Goal: Task Accomplishment & Management: Manage account settings

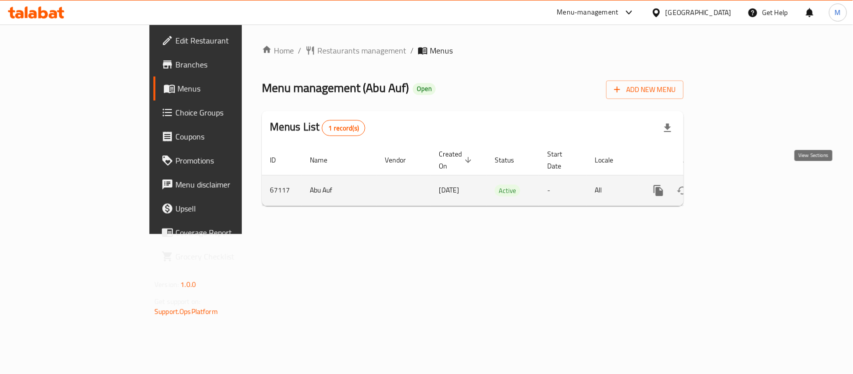
click at [737, 184] on icon "enhanced table" at bounding box center [731, 190] width 12 height 12
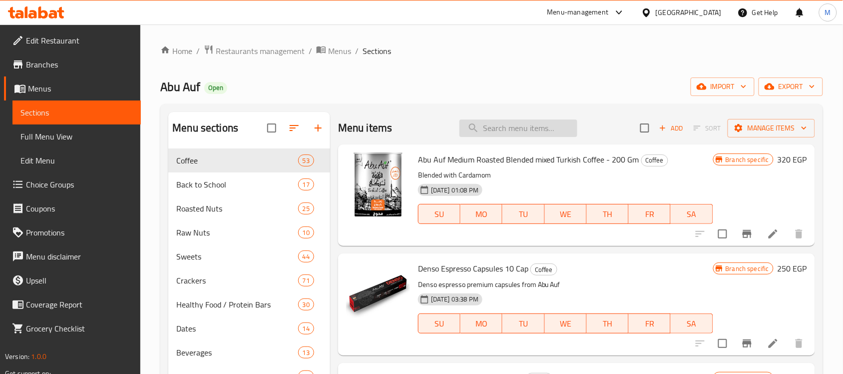
click at [508, 131] on input "search" at bounding box center [519, 127] width 118 height 17
paste input "عرض كاجو محمص 275 جم"
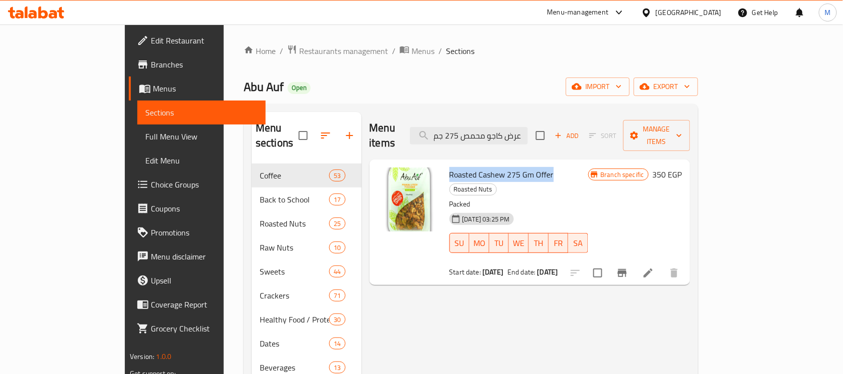
drag, startPoint x: 418, startPoint y: 157, endPoint x: 521, endPoint y: 166, distance: 103.8
click at [521, 167] on span "Roasted Cashew 275 Gm Offer" at bounding box center [502, 174] width 104 height 15
copy span "Roasted Cashew 275 Gm Offer"
click at [528, 132] on input "عرض كاجو محمص 275 جم" at bounding box center [469, 135] width 118 height 17
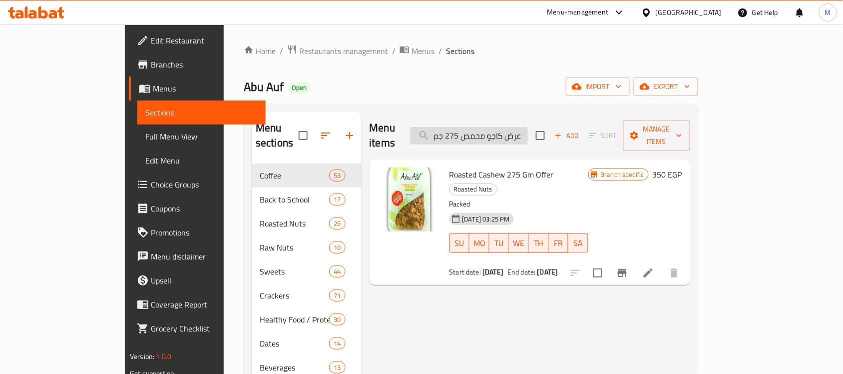
click at [528, 132] on input "عرض كاجو محمص 275 جم" at bounding box center [469, 135] width 118 height 17
paste input "ستق"
click at [453, 167] on span "Roasted Pistachio 275 Gm Offer" at bounding box center [504, 174] width 108 height 15
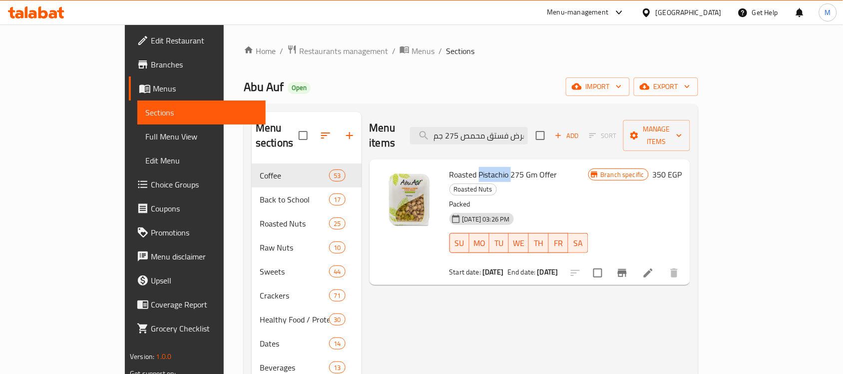
click at [453, 167] on span "Roasted Pistachio 275 Gm Offer" at bounding box center [504, 174] width 108 height 15
copy h6 "Roasted Pistachio 275 Gm Offer"
click at [528, 133] on input "عرض فستق محمص 275 جم" at bounding box center [469, 135] width 118 height 17
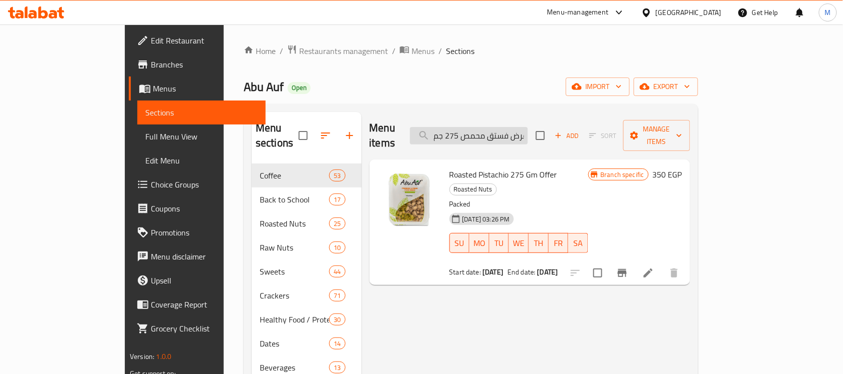
click at [528, 133] on input "عرض فستق محمص 275 جم" at bounding box center [469, 135] width 118 height 17
paste input "وز نيء"
click at [466, 167] on span "Raw Almonds 275 Gm Offer" at bounding box center [497, 174] width 95 height 15
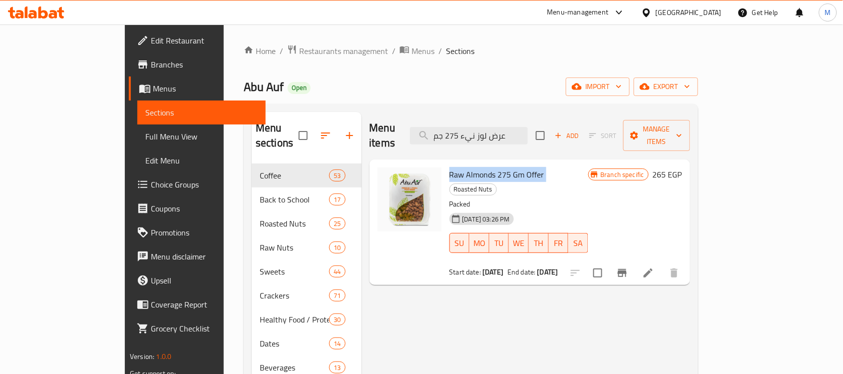
copy h6 "Raw Almonds 275 Gm Offer"
click at [528, 133] on input "عرض لوز نيء 275 جم" at bounding box center [469, 135] width 118 height 17
paste input "عين جمل أرباع"
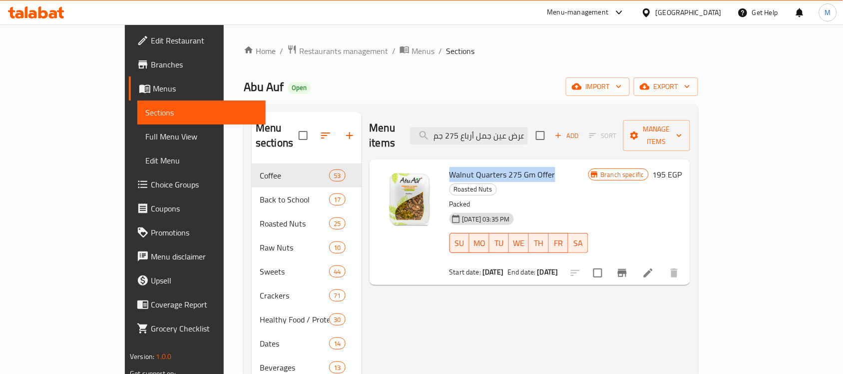
drag, startPoint x: 418, startPoint y: 159, endPoint x: 522, endPoint y: 160, distance: 104.4
click at [522, 167] on h6 "Walnut Quarters 275 Gm Offer Roasted Nuts" at bounding box center [519, 181] width 139 height 28
copy span "Walnut Quarters 275 Gm Offer"
click at [520, 127] on input "عرض عين جمل أرباع 275 جم" at bounding box center [469, 135] width 118 height 17
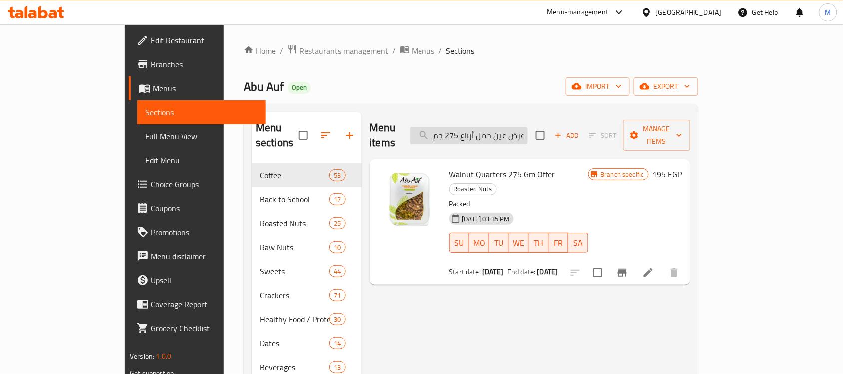
click at [520, 127] on input "عرض عين جمل أرباع 275 جم" at bounding box center [469, 135] width 118 height 17
paste input "لوز محمص مملح"
click at [450, 167] on span "Roasted Salted Almonds 275 Gm Offer" at bounding box center [515, 174] width 131 height 15
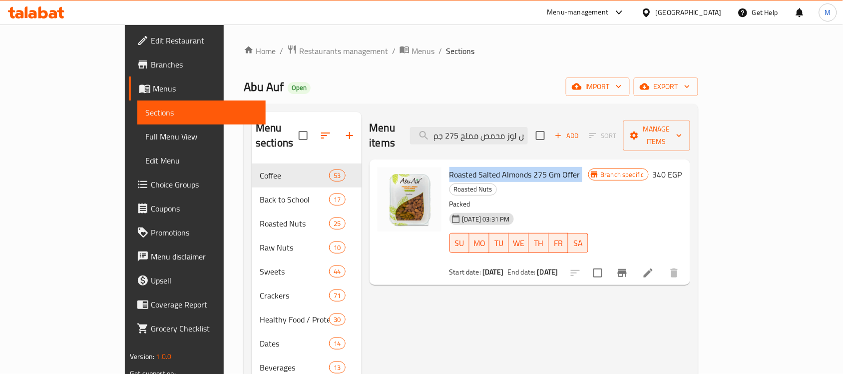
copy h6 "Roasted Salted Almonds 275 Gm Offer"
click at [498, 127] on input "عرض لوز محمص مملح 275 جم" at bounding box center [469, 135] width 118 height 17
paste input "ابو عوف مكسرات مشكله"
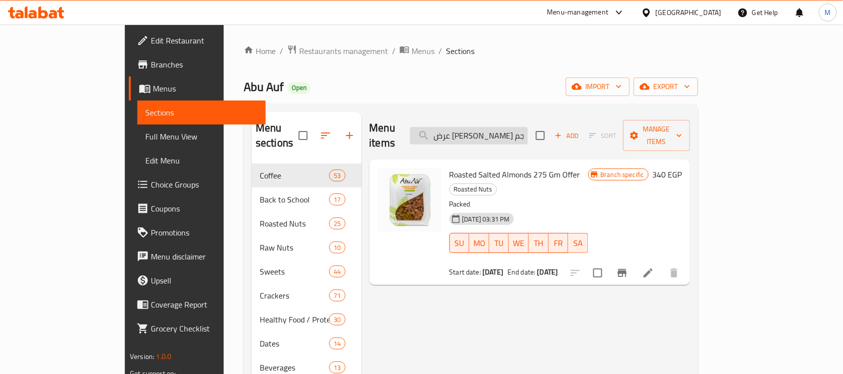
scroll to position [0, 40]
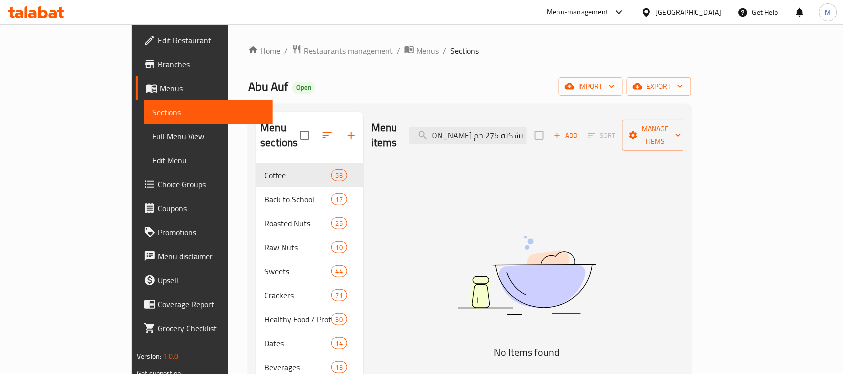
drag, startPoint x: 526, startPoint y: 128, endPoint x: 588, endPoint y: 134, distance: 61.7
click at [588, 134] on div "Menu items عرض ابو عوف مكسرات مشكله 275 جم Add Sort Manage items" at bounding box center [527, 135] width 312 height 47
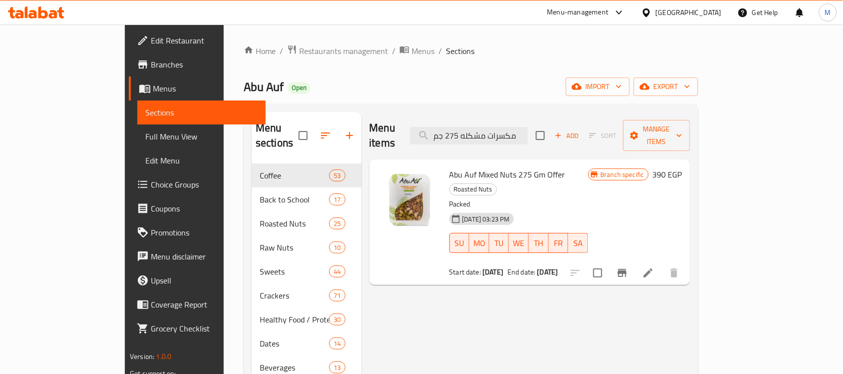
click at [480, 167] on span "Abu Auf Mixed Nuts 275 Gm Offer" at bounding box center [508, 174] width 116 height 15
copy h6 "Abu Auf Mixed Nuts 275 Gm Offer"
click at [528, 129] on input "مكسرات مشكله 275 جم" at bounding box center [469, 135] width 118 height 17
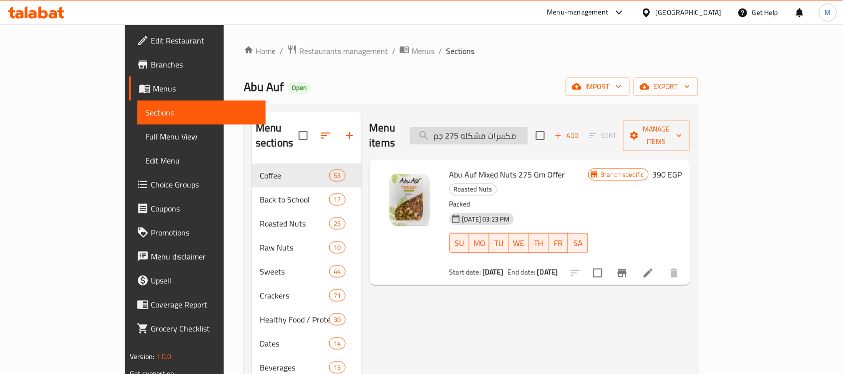
click at [528, 129] on input "مكسرات مشكله 275 جم" at bounding box center [469, 135] width 118 height 17
paste input "عرض فستق محمص"
drag, startPoint x: 418, startPoint y: 158, endPoint x: 526, endPoint y: 159, distance: 107.9
click at [526, 167] on h6 "Roasted Pistachio 275 Gm Offer Roasted Nuts" at bounding box center [519, 181] width 139 height 28
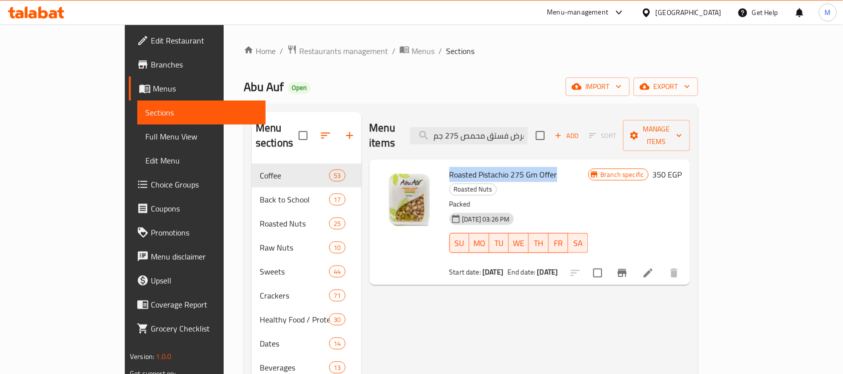
copy span "Roasted Pistachio 275 Gm Offer"
click at [518, 129] on input "عرض فستق محمص 275 جم" at bounding box center [469, 135] width 118 height 17
paste input "وز نيء"
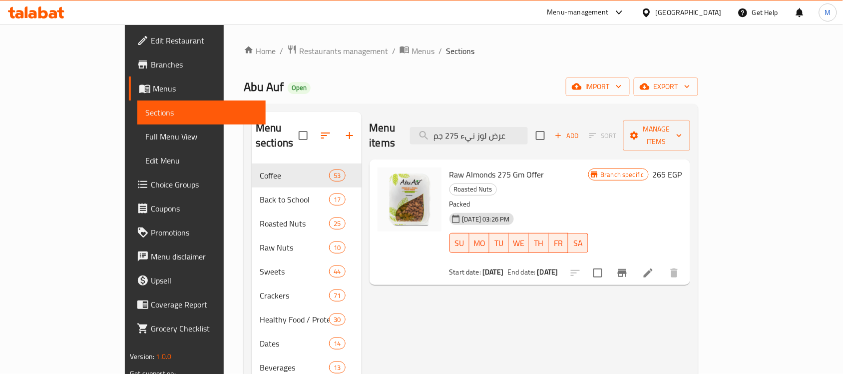
type input "عرض لوز نيء 275 جم"
click at [655, 267] on icon at bounding box center [649, 273] width 12 height 12
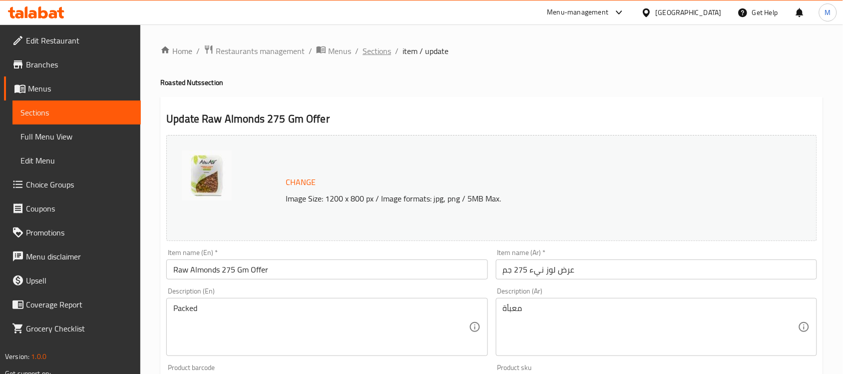
click at [371, 52] on span "Sections" at bounding box center [377, 51] width 28 height 12
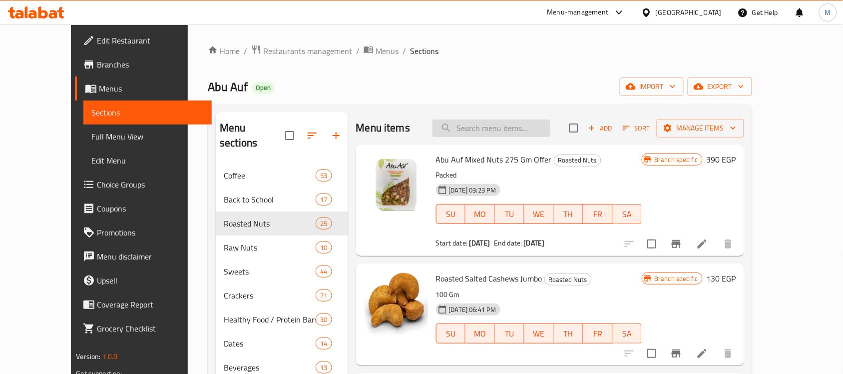
click at [526, 128] on input "search" at bounding box center [492, 127] width 118 height 17
paste input "عرض لوز نيء 275 جم"
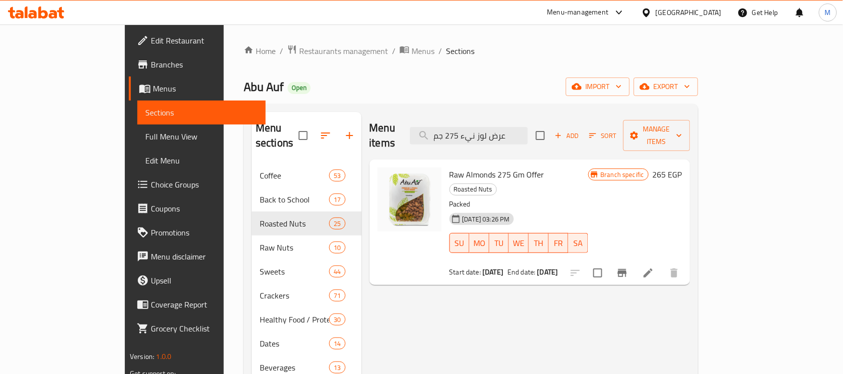
type input "عرض لوز نيء 275 جم"
click at [655, 267] on icon at bounding box center [649, 273] width 12 height 12
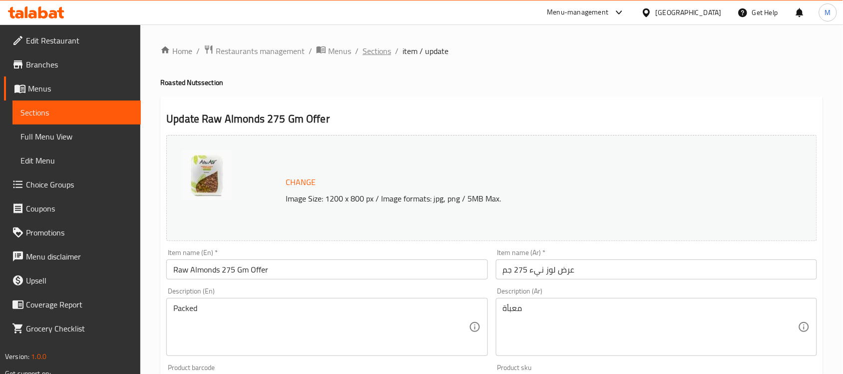
click at [380, 53] on span "Sections" at bounding box center [377, 51] width 28 height 12
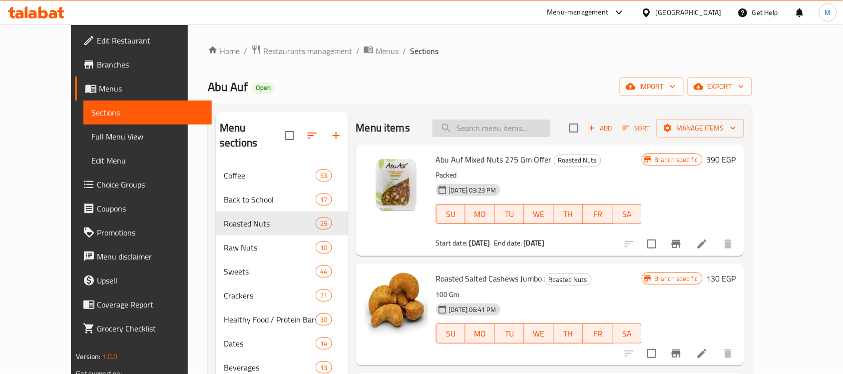
click at [524, 130] on input "search" at bounding box center [492, 127] width 118 height 17
paste input "عرض عين جمل أرباع 275 جم"
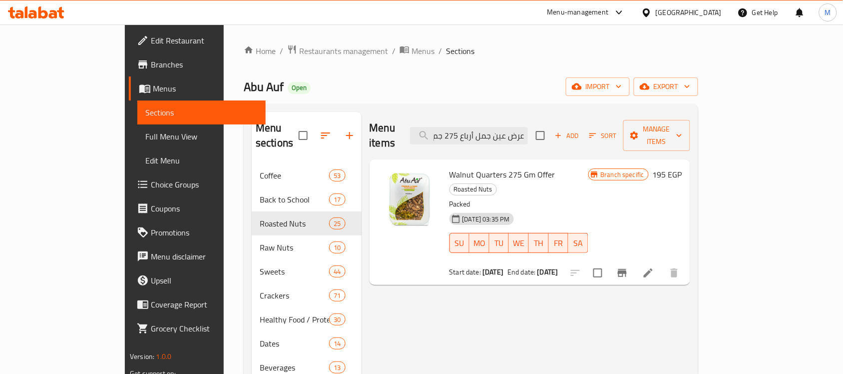
type input "عرض عين جمل أرباع 275 جم"
click at [655, 267] on icon at bounding box center [649, 273] width 12 height 12
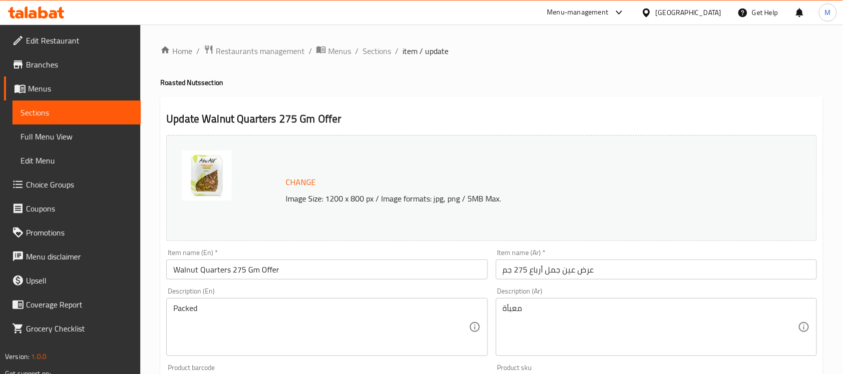
drag, startPoint x: 377, startPoint y: 51, endPoint x: 426, endPoint y: 65, distance: 50.4
click at [377, 51] on span "Sections" at bounding box center [377, 51] width 28 height 12
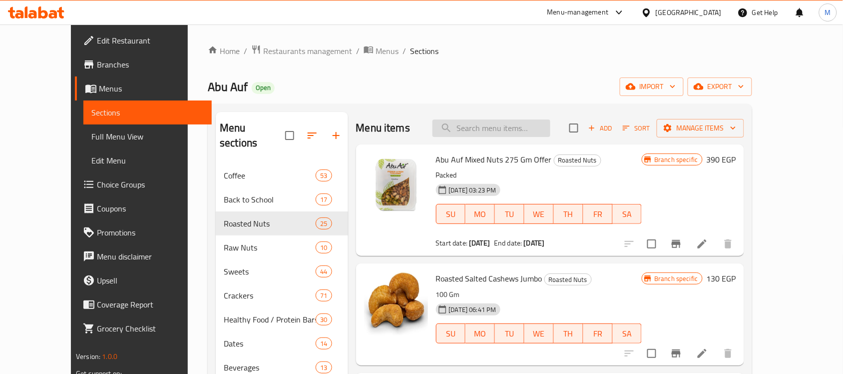
click at [517, 129] on input "search" at bounding box center [492, 127] width 118 height 17
paste input "عرض لوز محمص مملح 275 جم"
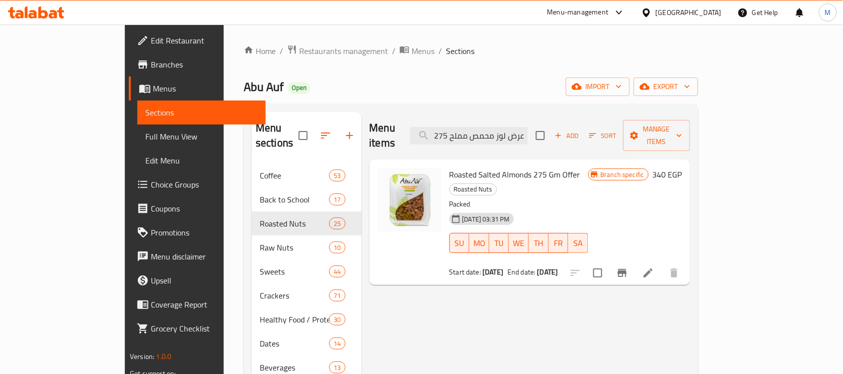
type input "عرض لوز محمص مملح 275 جم"
drag, startPoint x: 421, startPoint y: 160, endPoint x: 551, endPoint y: 164, distance: 130.0
click at [551, 167] on h6 "Roasted Salted Almonds 275 Gm Offer Roasted Nuts" at bounding box center [519, 181] width 139 height 28
copy h6 "oasted Salted Almonds 275 Gm Offer"
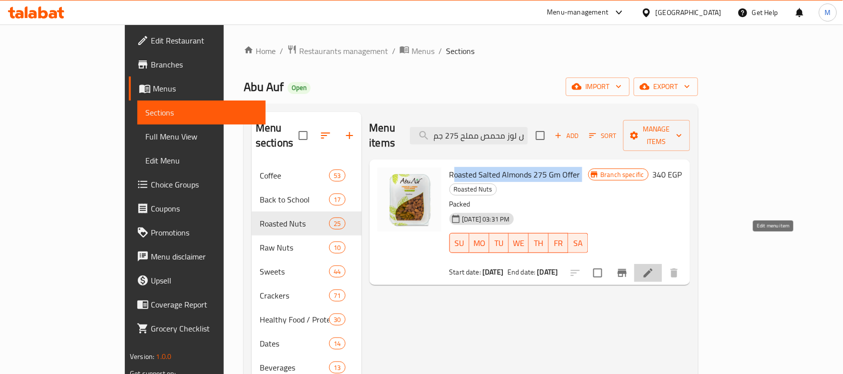
click at [655, 267] on icon at bounding box center [649, 273] width 12 height 12
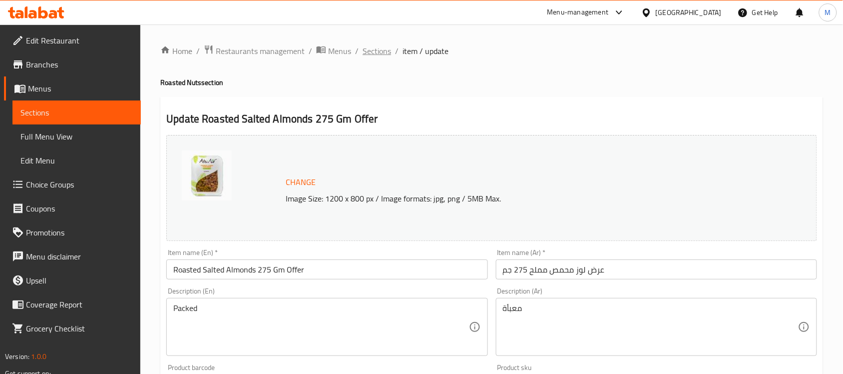
click at [374, 45] on span "Sections" at bounding box center [377, 51] width 28 height 12
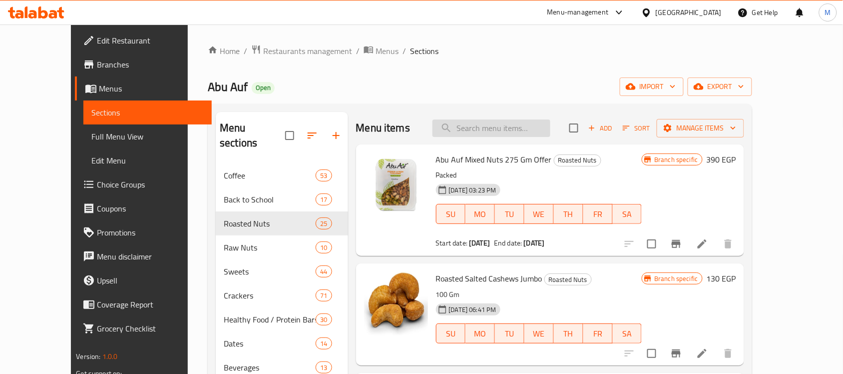
click at [510, 125] on input "search" at bounding box center [492, 127] width 118 height 17
paste input "عرض كاجو محمص 275 جم"
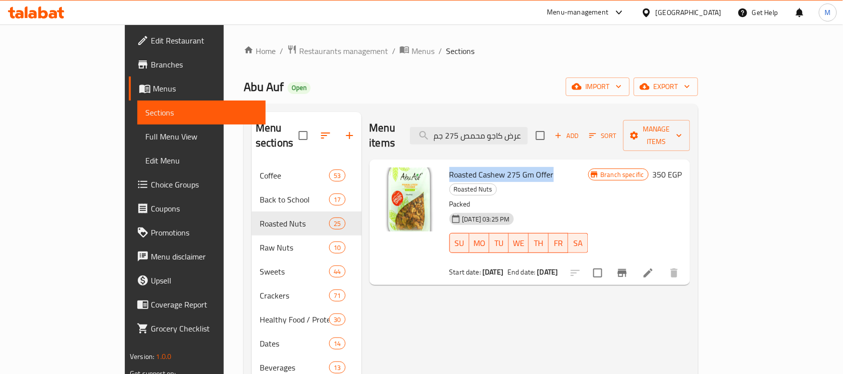
drag, startPoint x: 417, startPoint y: 158, endPoint x: 521, endPoint y: 163, distance: 103.6
click at [521, 163] on div "Roasted Cashew 275 Gm Offer Roasted Nuts Packed 17-04-2023 03:25 PM SU MO TU WE…" at bounding box center [519, 221] width 147 height 117
copy span "Roasted Cashew 275 Gm Offer"
click at [528, 129] on input "عرض كاجو محمص 275 جم" at bounding box center [469, 135] width 118 height 17
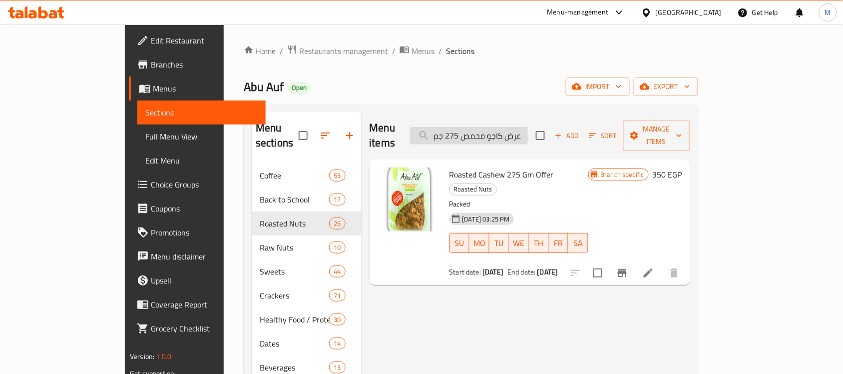
click at [528, 129] on input "عرض كاجو محمص 275 جم" at bounding box center [469, 135] width 118 height 17
paste input "ستق"
click at [510, 167] on span "Roasted Pistachio 275 Gm Offer" at bounding box center [504, 174] width 108 height 15
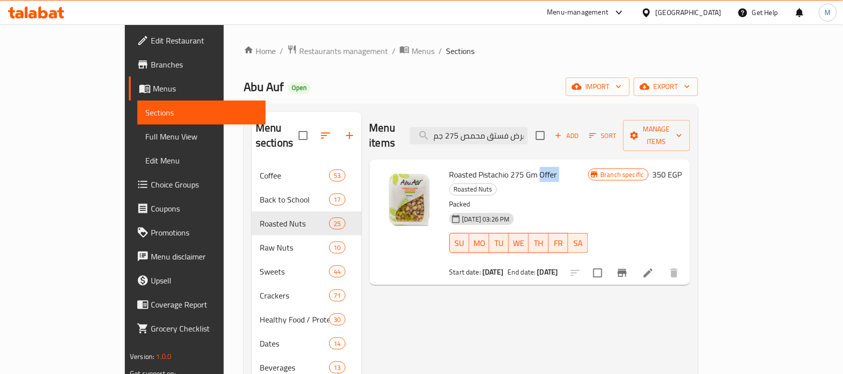
click at [510, 167] on span "Roasted Pistachio 275 Gm Offer" at bounding box center [504, 174] width 108 height 15
copy h6 "Roasted Pistachio 275 Gm Offer"
click at [527, 129] on input "عرض فستق محمص 275 جم" at bounding box center [469, 135] width 118 height 17
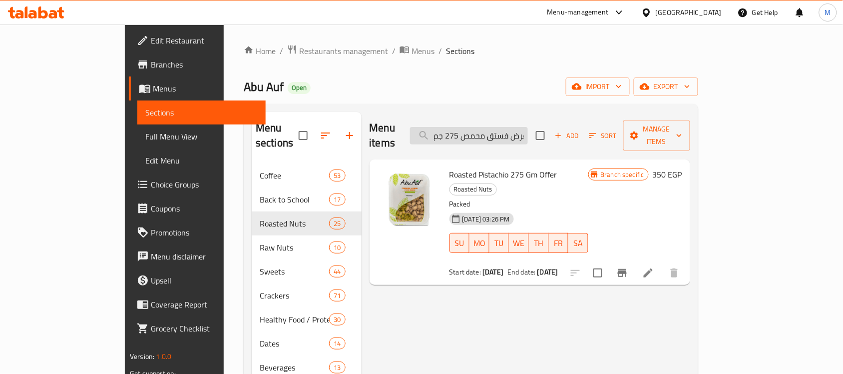
click at [527, 129] on input "عرض فستق محمص 275 جم" at bounding box center [469, 135] width 118 height 17
paste input "وز نيء"
click at [479, 167] on span "Raw Almonds 275 Gm Offer" at bounding box center [497, 174] width 95 height 15
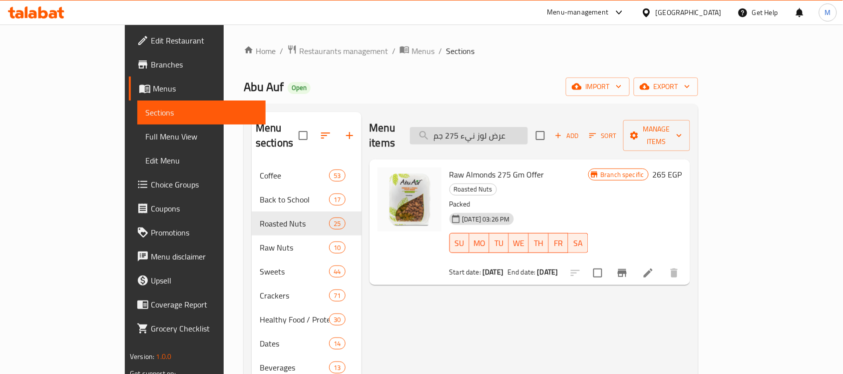
click at [528, 127] on input "عرض لوز نيء 275 جم" at bounding box center [469, 135] width 118 height 17
paste input "عين جمل أرباع"
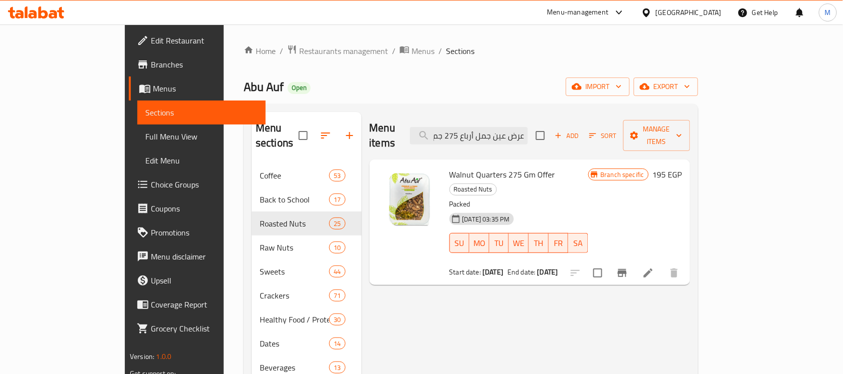
click at [491, 167] on span "Walnut Quarters 275 Gm Offer" at bounding box center [503, 174] width 106 height 15
click at [509, 127] on input "عرض عين جمل أرباع 275 جم" at bounding box center [469, 135] width 118 height 17
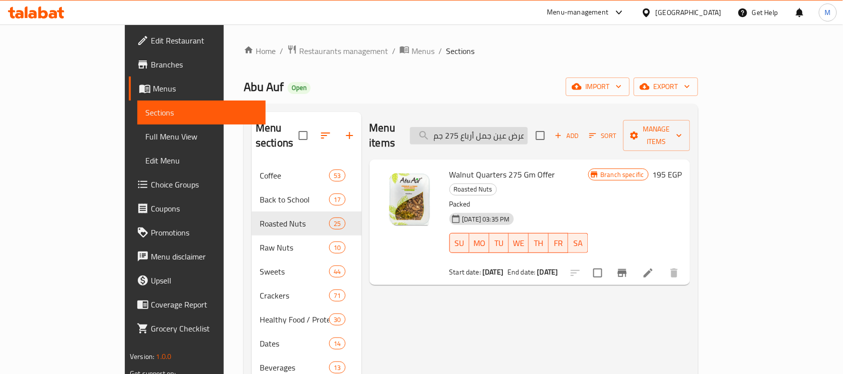
click at [509, 127] on input "عرض عين جمل أرباع 275 جم" at bounding box center [469, 135] width 118 height 17
paste input "لوز محمص مملح"
click at [493, 167] on span "Roasted Salted Almonds 275 Gm Offer" at bounding box center [515, 174] width 131 height 15
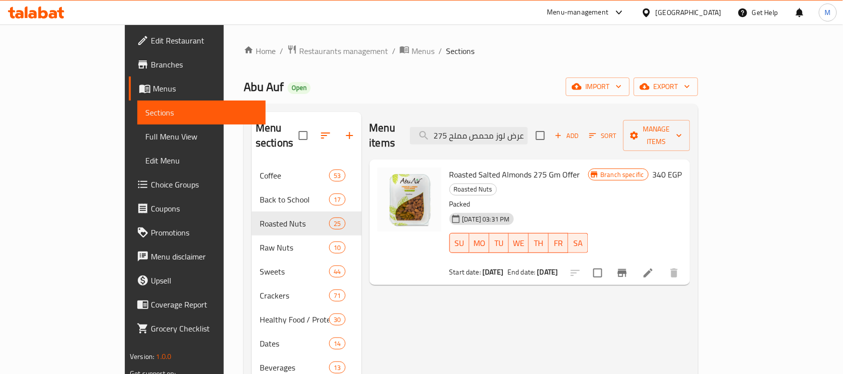
scroll to position [0, 0]
click at [493, 167] on span "Roasted Salted Almonds 275 Gm Offer" at bounding box center [515, 174] width 131 height 15
click at [521, 130] on input "عرض لوز محمص مملح 275 جم" at bounding box center [469, 135] width 118 height 17
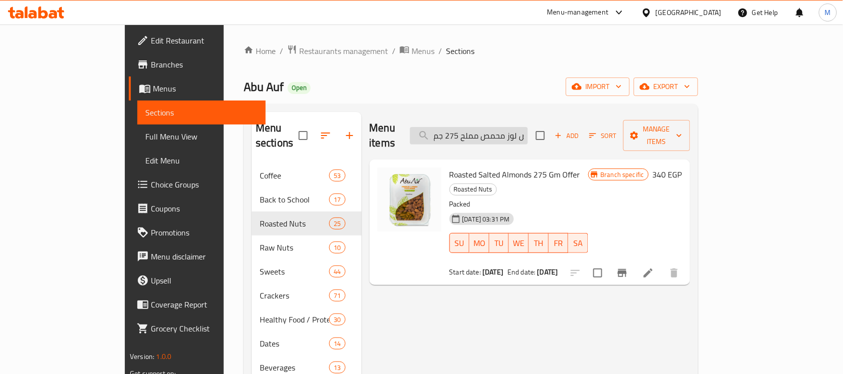
click at [521, 130] on input "عرض لوز محمص مملح 275 جم" at bounding box center [469, 135] width 118 height 17
paste input "ابو عوف مكسرات مشكله"
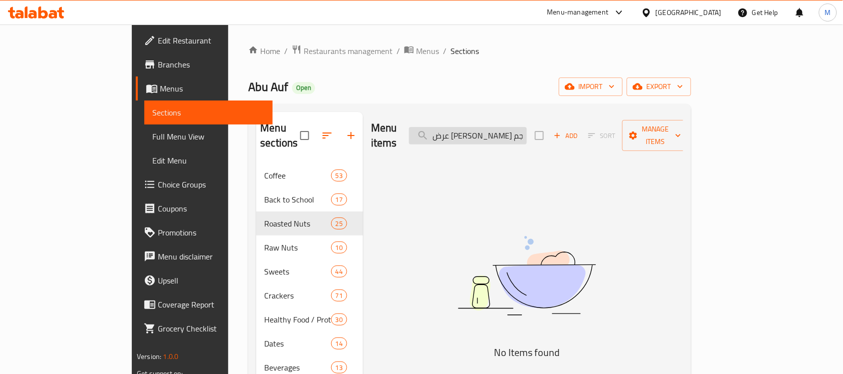
drag, startPoint x: 498, startPoint y: 131, endPoint x: 473, endPoint y: 133, distance: 24.6
click at [473, 133] on input "عرض ابو عوف مكسرات مشكله 275 جم" at bounding box center [468, 135] width 118 height 17
click at [527, 131] on input "عرض ابو عوف مكسرات" at bounding box center [468, 135] width 118 height 17
type input "ابو عوف مكسرات"
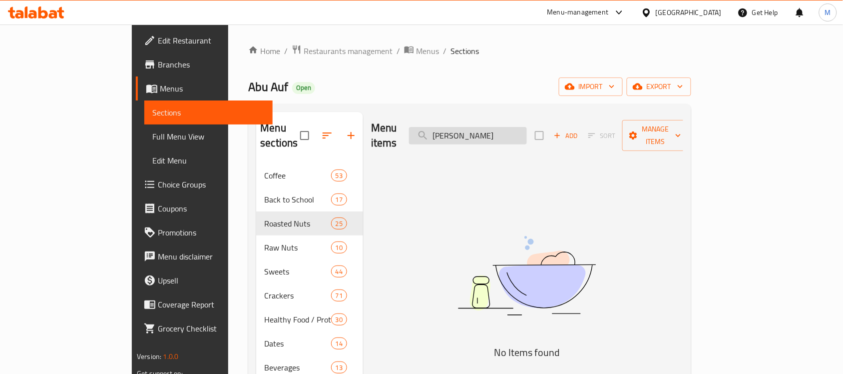
click at [497, 130] on input "ابو عوف مكسرات" at bounding box center [468, 135] width 118 height 17
click at [527, 127] on input "ابو عوف مكسرات" at bounding box center [468, 135] width 118 height 17
click at [482, 131] on input "ابو عوف مكسرات" at bounding box center [468, 135] width 118 height 17
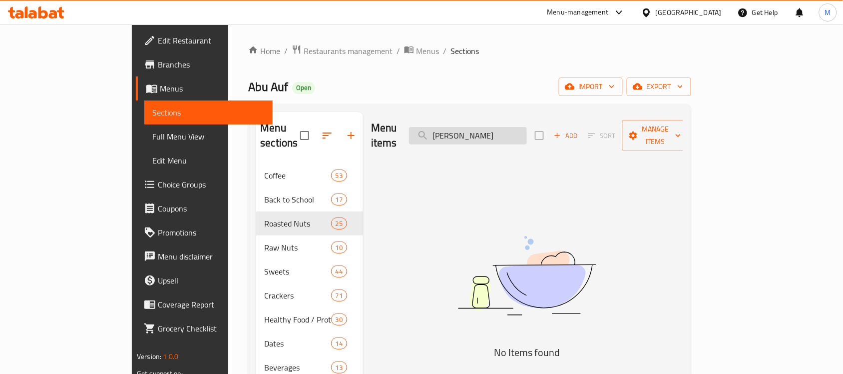
click at [520, 128] on input "ابو عوف مكسرات" at bounding box center [468, 135] width 118 height 17
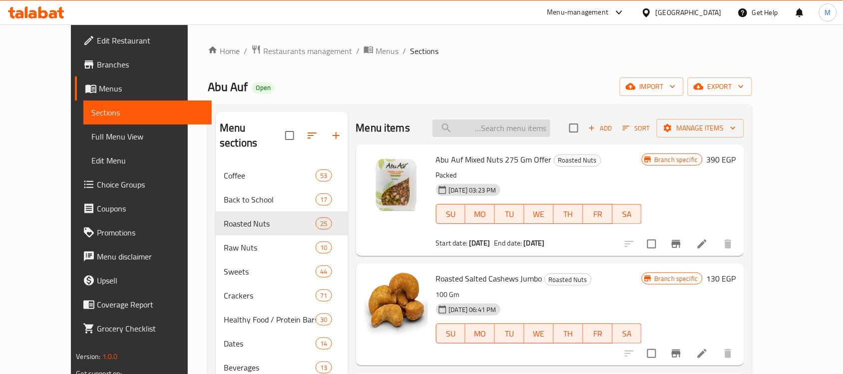
click at [496, 136] on input "search" at bounding box center [492, 127] width 118 height 17
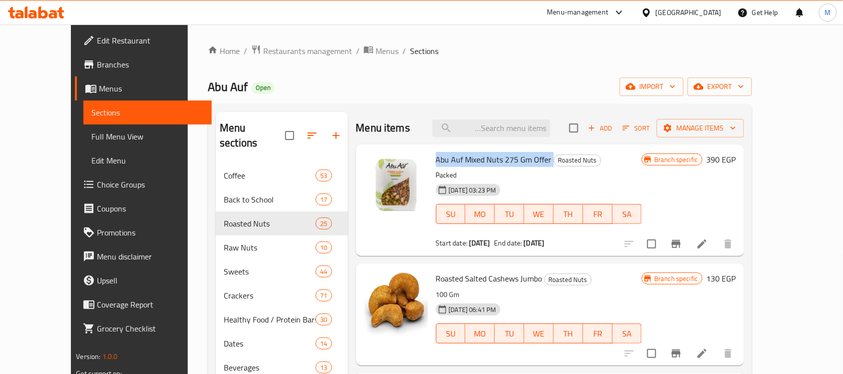
drag, startPoint x: 418, startPoint y: 161, endPoint x: 533, endPoint y: 161, distance: 115.4
click at [533, 161] on h6 "Abu Auf Mixed Nuts 275 Gm Offer Roasted Nuts" at bounding box center [539, 159] width 206 height 14
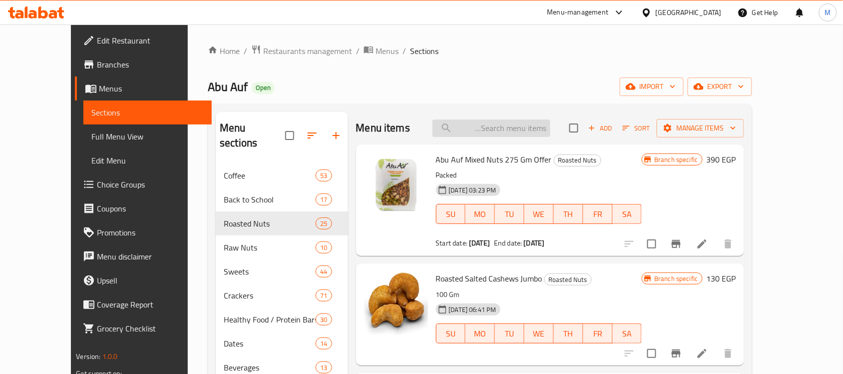
click at [490, 129] on input "search" at bounding box center [492, 127] width 118 height 17
paste input "عرض كاجو محمص 275 جم"
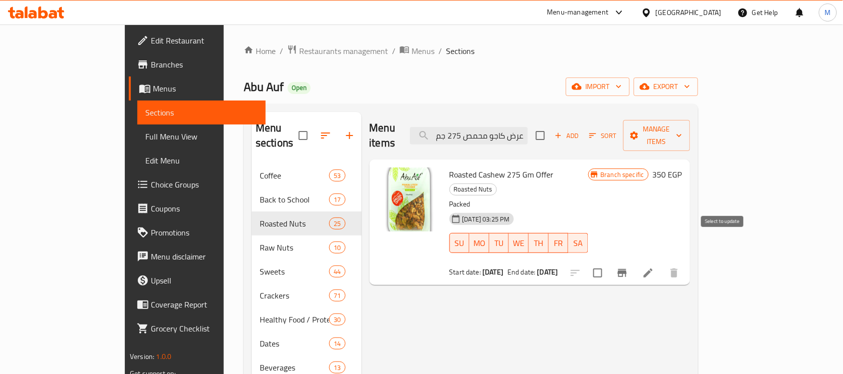
type input "عرض كاجو محمص 275 جم"
click at [609, 262] on input "checkbox" at bounding box center [598, 272] width 21 height 21
checkbox input "true"
click at [528, 128] on input "عرض كاجو محمص 275 جم" at bounding box center [469, 135] width 118 height 17
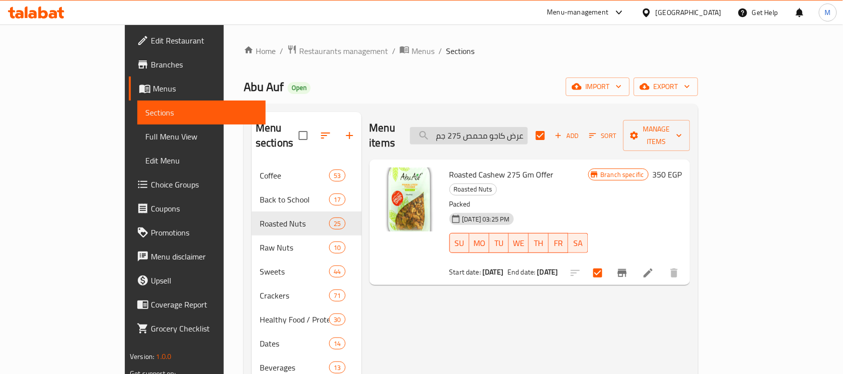
click at [528, 128] on input "عرض كاجو محمص 275 جم" at bounding box center [469, 135] width 118 height 17
paste input "ستق"
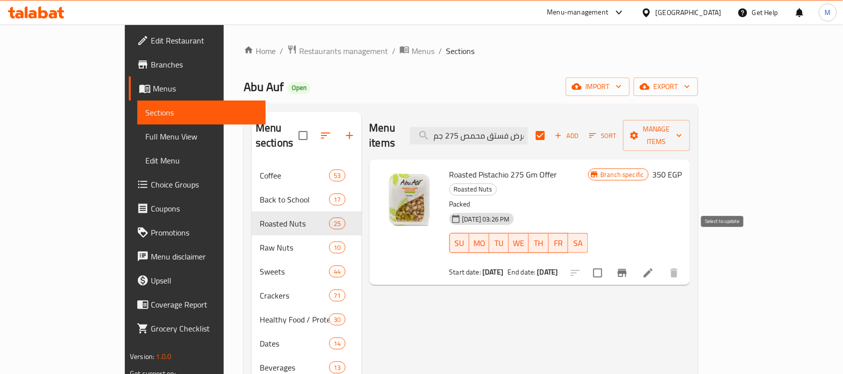
type input "عرض فستق محمص 275 جم"
click at [609, 262] on input "checkbox" at bounding box center [598, 272] width 21 height 21
checkbox input "true"
checkbox input "false"
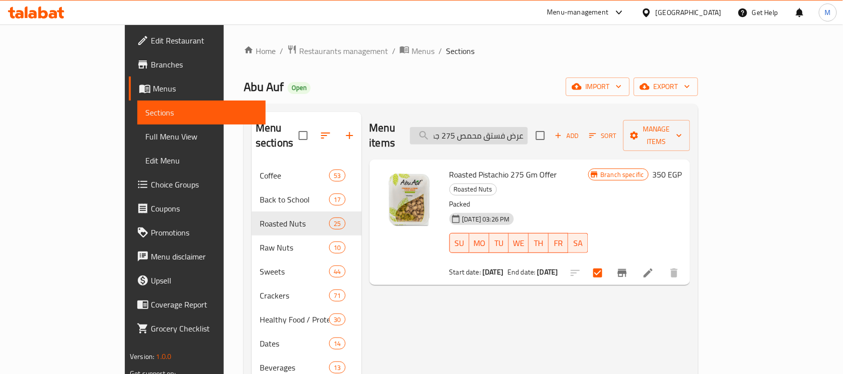
click at [528, 131] on input "عرض فستق محمص 275 جم" at bounding box center [469, 135] width 118 height 17
paste input "وز نيء"
type input "عرض لوز نيء 275 جم"
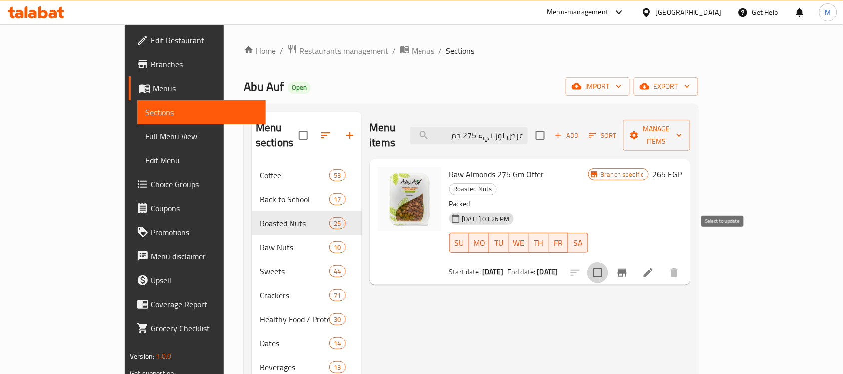
click at [609, 262] on input "checkbox" at bounding box center [598, 272] width 21 height 21
checkbox input "true"
click at [528, 127] on input "عرض لوز نيء 275 جم" at bounding box center [469, 135] width 118 height 17
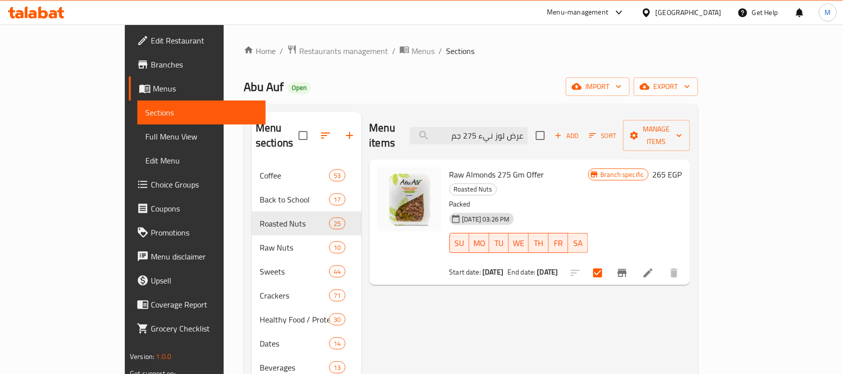
paste input "عين جمل أرباع"
type input "عرض عين جمل أرباع 275 جم"
click at [609, 262] on input "checkbox" at bounding box center [598, 272] width 21 height 21
checkbox input "true"
click at [528, 135] on input "عرض عين جمل أرباع 275 جم" at bounding box center [469, 135] width 118 height 17
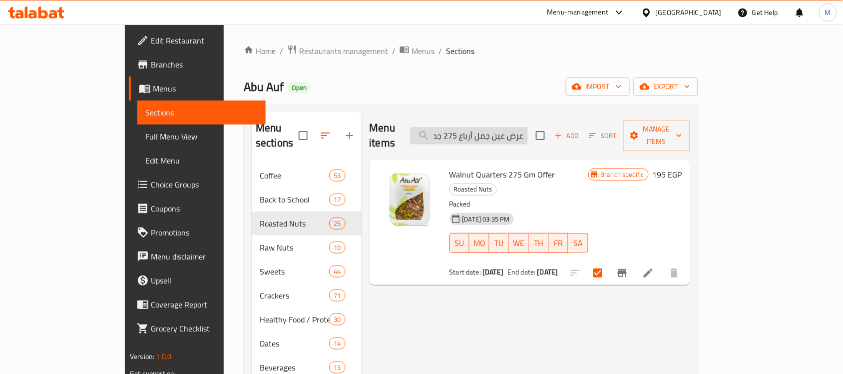
click at [528, 135] on input "عرض عين جمل أرباع 275 جم" at bounding box center [469, 135] width 118 height 17
paste input "لوز محمص مملح"
type input "عرض لوز محمص مملح 275 جم"
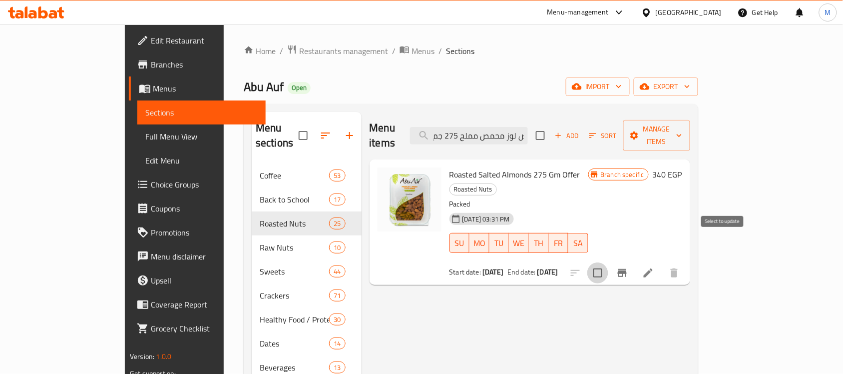
scroll to position [0, 0]
click at [609, 262] on input "checkbox" at bounding box center [598, 272] width 21 height 21
checkbox input "true"
click at [528, 129] on input "عرض لوز محمص مملح 275 جم" at bounding box center [469, 135] width 118 height 17
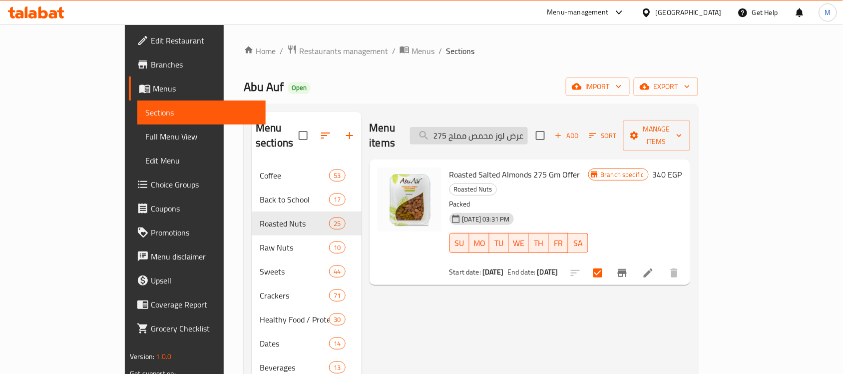
click at [528, 129] on input "عرض لوز محمص مملح 275 جم" at bounding box center [469, 135] width 118 height 17
paste input "ابو عوف مكسرات مشكله"
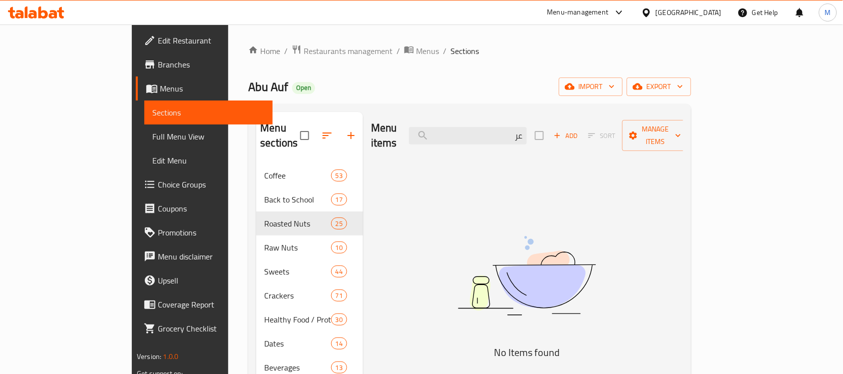
type input "ع"
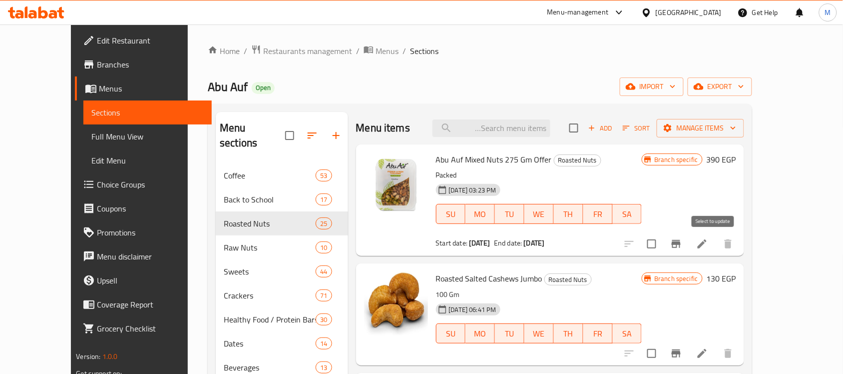
click at [663, 238] on input "checkbox" at bounding box center [652, 243] width 21 height 21
checkbox input "true"
click at [744, 85] on span "export" at bounding box center [720, 86] width 48 height 12
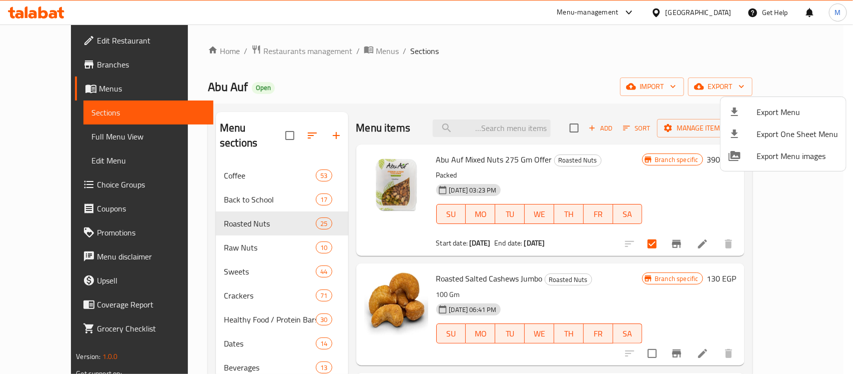
click at [658, 66] on div at bounding box center [426, 187] width 853 height 374
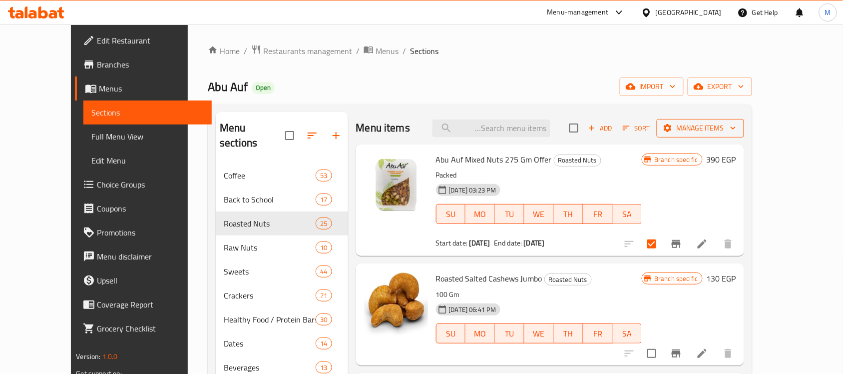
click at [737, 132] on span "Manage items" at bounding box center [700, 128] width 71 height 12
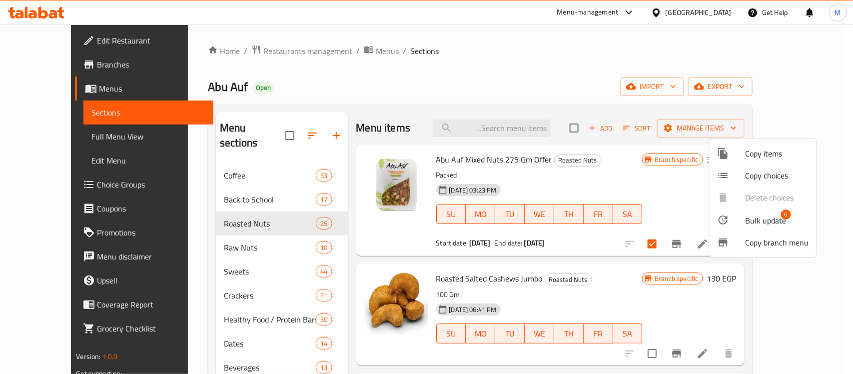
click at [777, 216] on span "Bulk update" at bounding box center [765, 220] width 41 height 12
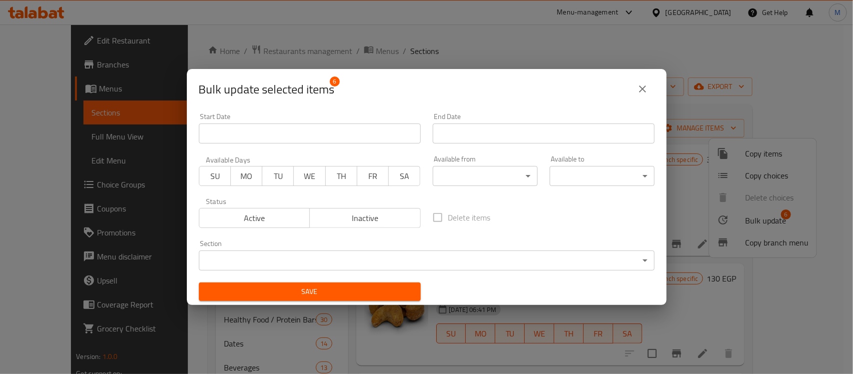
click at [501, 167] on body "​ Menu-management Egypt Get Help M Edit Restaurant Branches Menus Sections Full…" at bounding box center [426, 198] width 853 height 349
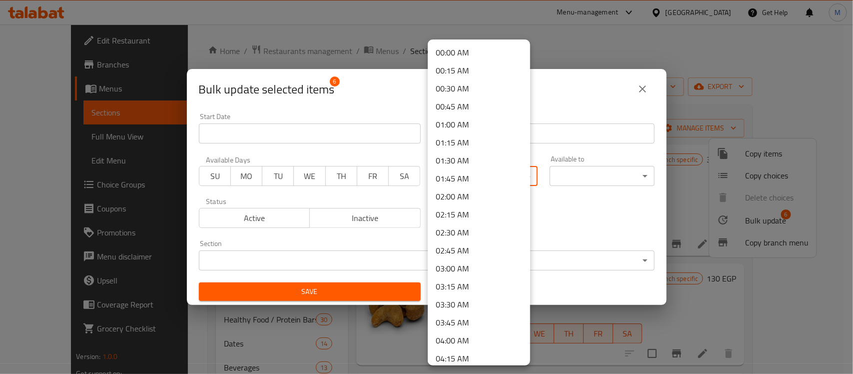
click at [567, 95] on div at bounding box center [426, 187] width 853 height 374
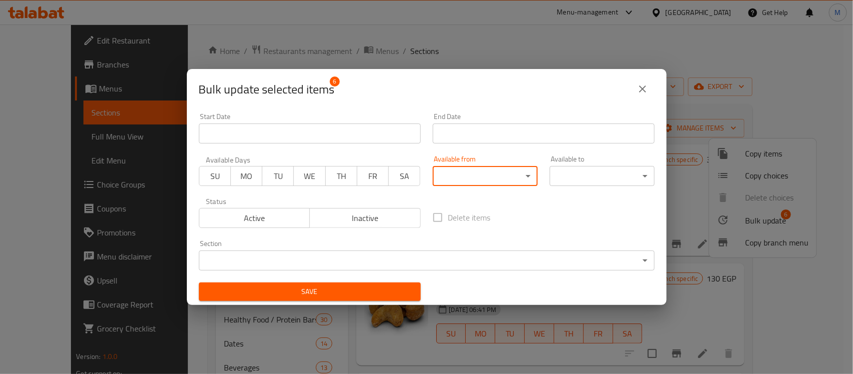
click at [223, 140] on input "Start Date" at bounding box center [310, 133] width 222 height 20
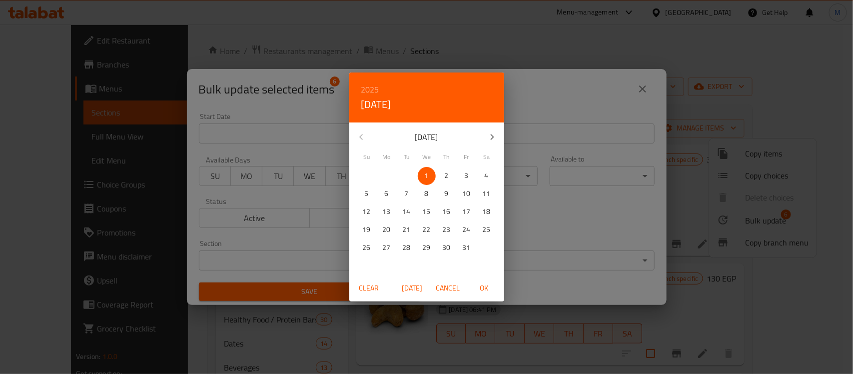
click at [362, 135] on div "[DATE]" at bounding box center [426, 137] width 155 height 24
click at [370, 105] on h4 "[DATE]" at bounding box center [376, 104] width 30 height 16
click at [363, 140] on div "[DATE]" at bounding box center [426, 137] width 155 height 24
click at [446, 290] on span "Cancel" at bounding box center [448, 288] width 24 height 12
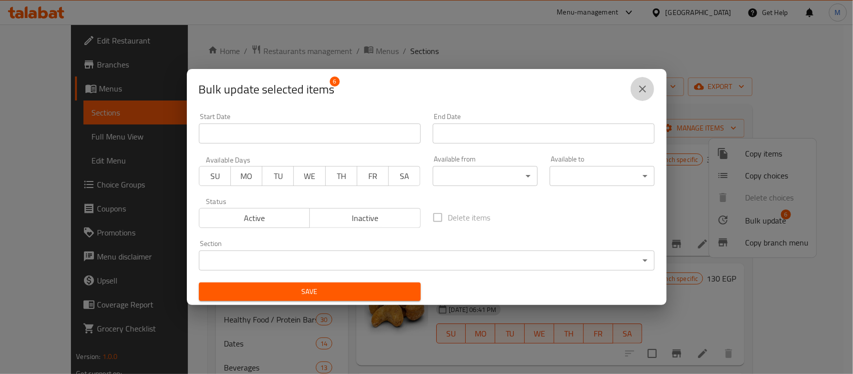
click at [646, 93] on icon "close" at bounding box center [643, 89] width 12 height 12
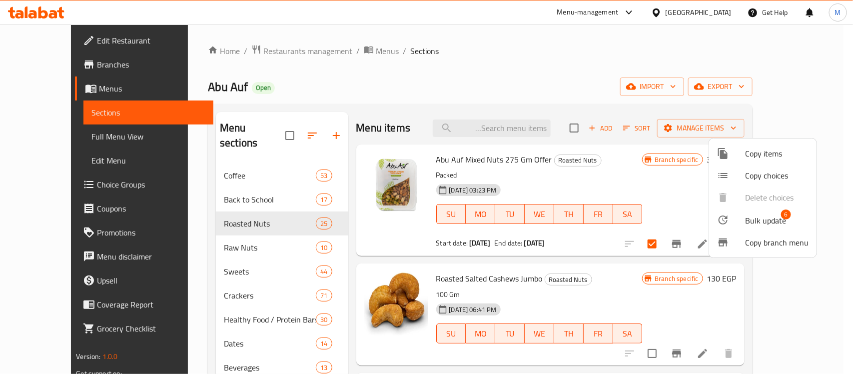
click at [582, 95] on div at bounding box center [426, 187] width 853 height 374
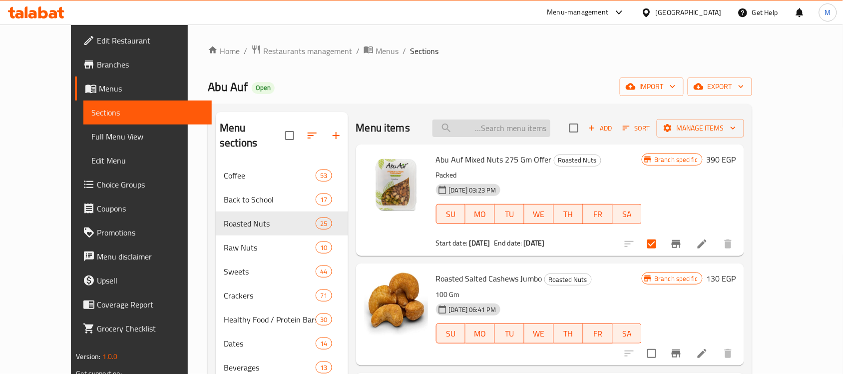
click at [544, 133] on input "search" at bounding box center [492, 127] width 118 height 17
paste input "عرض كاجو محمص 275 جم"
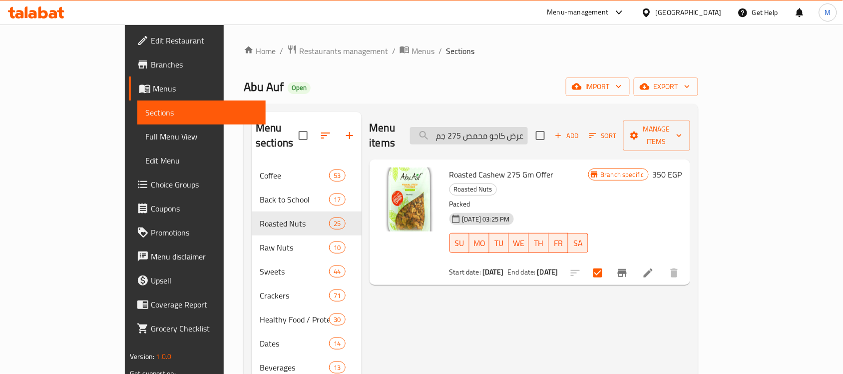
click at [528, 127] on input "عرض كاجو محمص 275 جم" at bounding box center [469, 135] width 118 height 17
paste input "ستق"
click at [528, 133] on input "عرض فستق محمص 275 جم" at bounding box center [469, 135] width 118 height 17
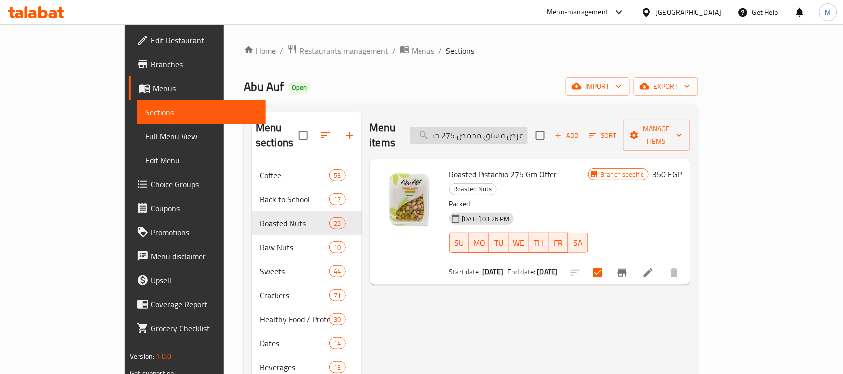
click at [528, 133] on input "عرض فستق محمص 275 جم" at bounding box center [469, 135] width 118 height 17
paste input "وز نيء"
click at [528, 134] on input "عرض لوز نيء 275 جم" at bounding box center [469, 135] width 118 height 17
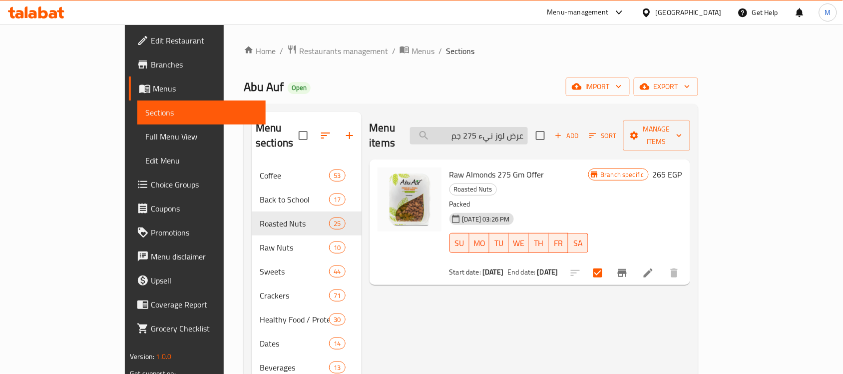
click at [528, 134] on input "عرض لوز نيء 275 جم" at bounding box center [469, 135] width 118 height 17
paste input "عين جمل أرباع"
type input "عرض عين جمل أرباع 275 جم"
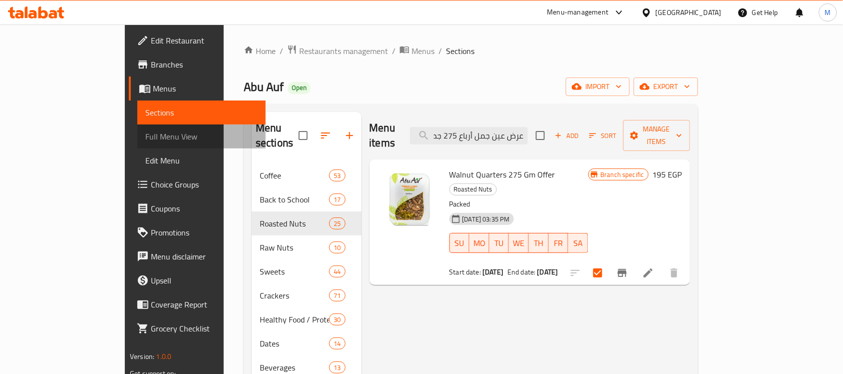
click at [145, 136] on span "Full Menu View" at bounding box center [201, 136] width 112 height 12
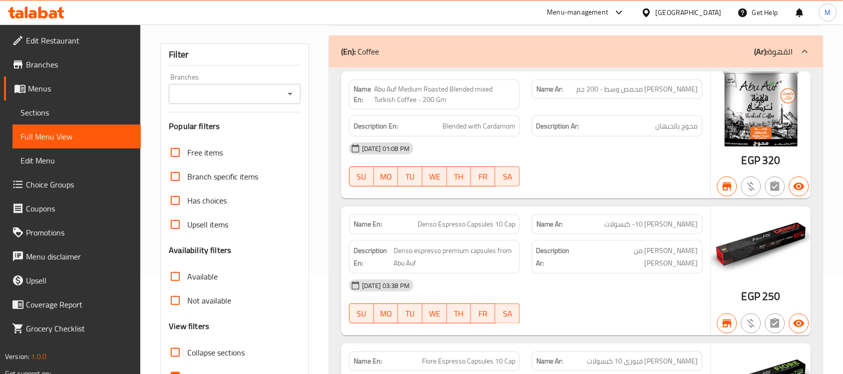
scroll to position [187, 0]
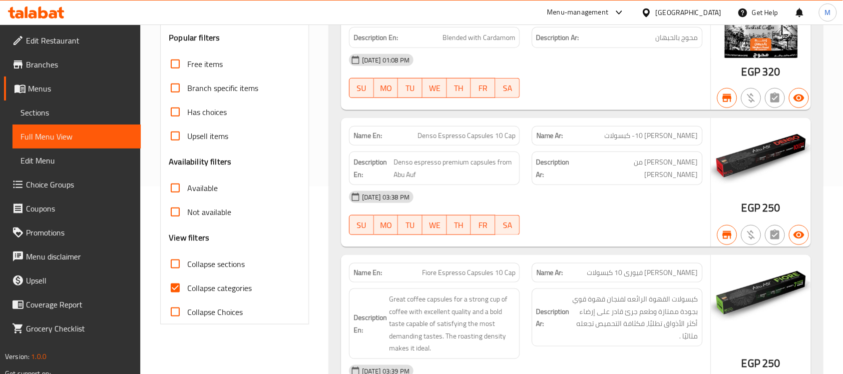
click at [172, 266] on input "Collapse sections" at bounding box center [175, 264] width 24 height 24
checkbox input "true"
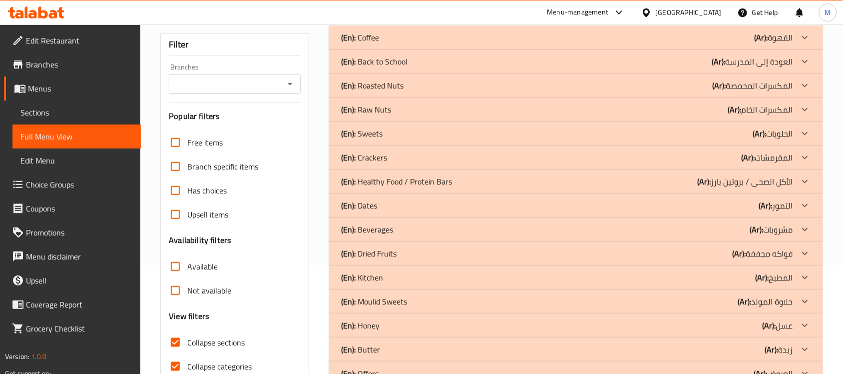
scroll to position [33, 0]
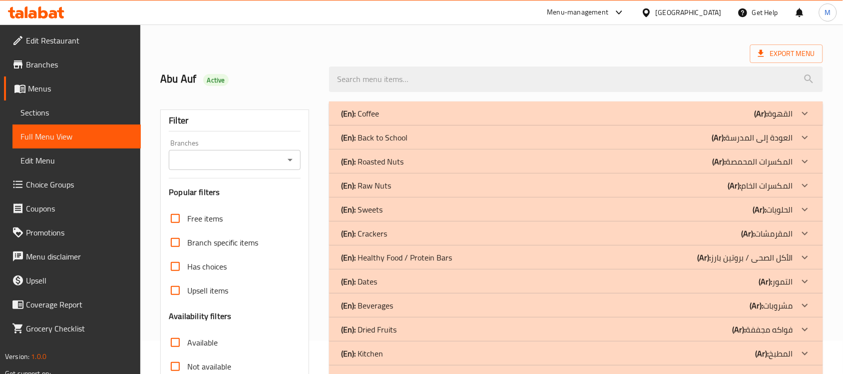
click at [553, 164] on div "(En): Roasted Nuts (Ar): المكسرات المحمصة" at bounding box center [567, 161] width 452 height 12
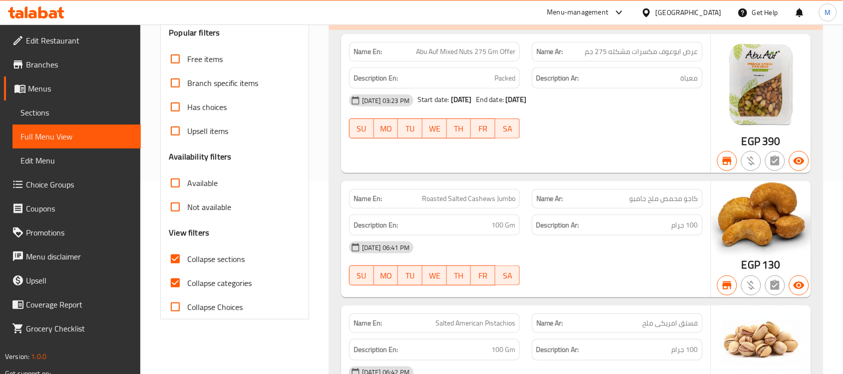
scroll to position [0, 0]
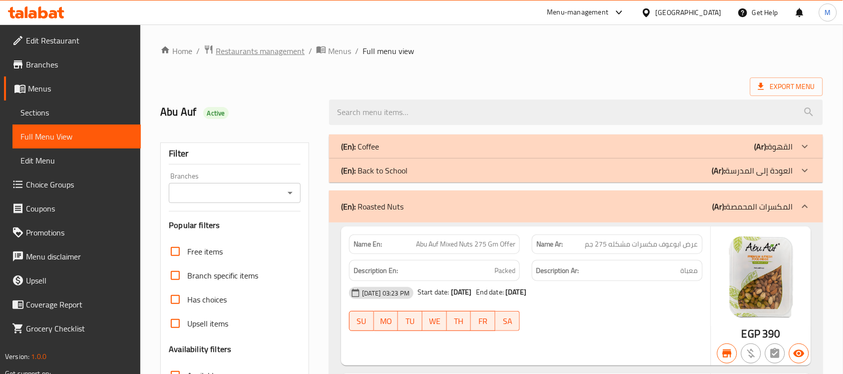
click at [248, 51] on span "Restaurants management" at bounding box center [260, 51] width 89 height 12
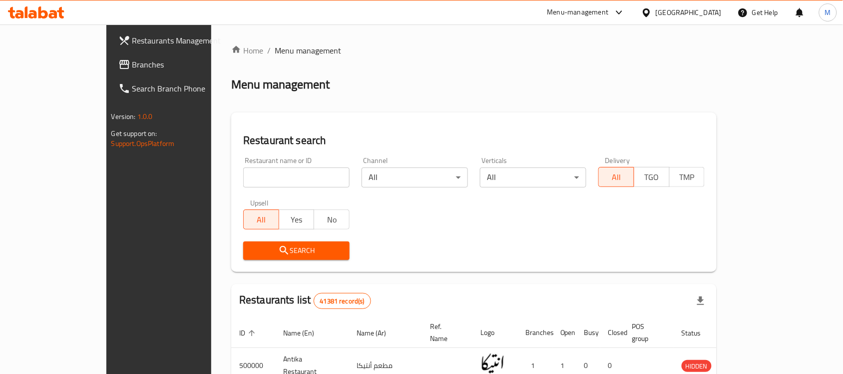
click at [243, 177] on input "search" at bounding box center [296, 177] width 106 height 20
paste input "625875"
type input "625875"
click button "Search" at bounding box center [296, 250] width 106 height 18
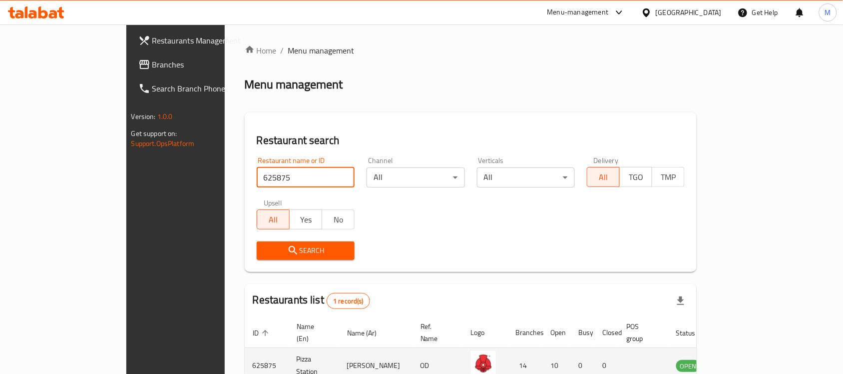
click at [739, 364] on icon "enhanced table" at bounding box center [737, 366] width 3 height 4
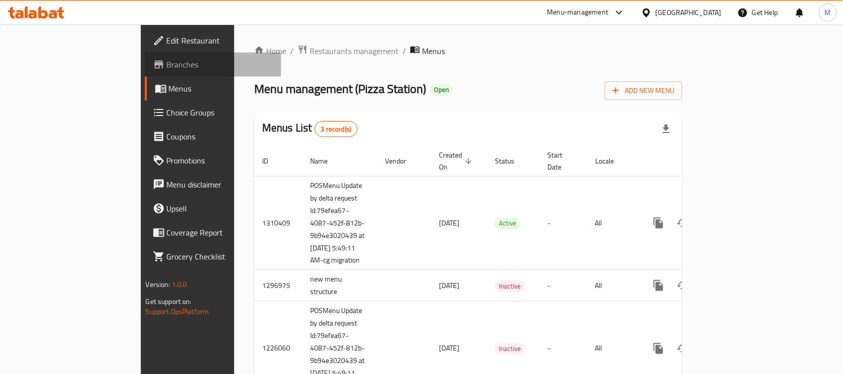
click at [167, 63] on span "Branches" at bounding box center [220, 64] width 107 height 12
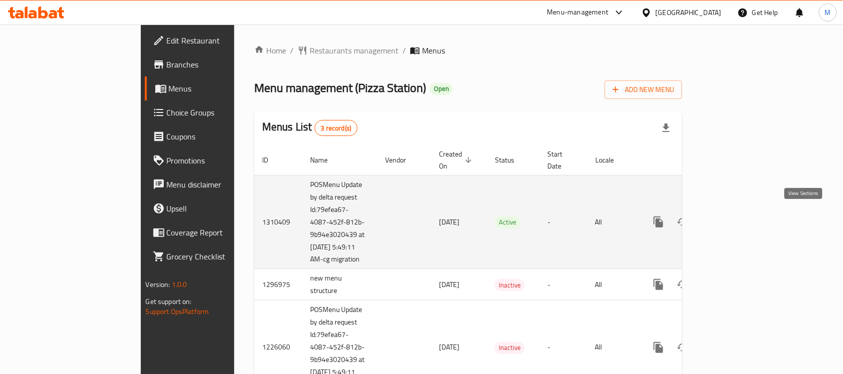
click at [743, 210] on link "enhanced table" at bounding box center [731, 222] width 24 height 24
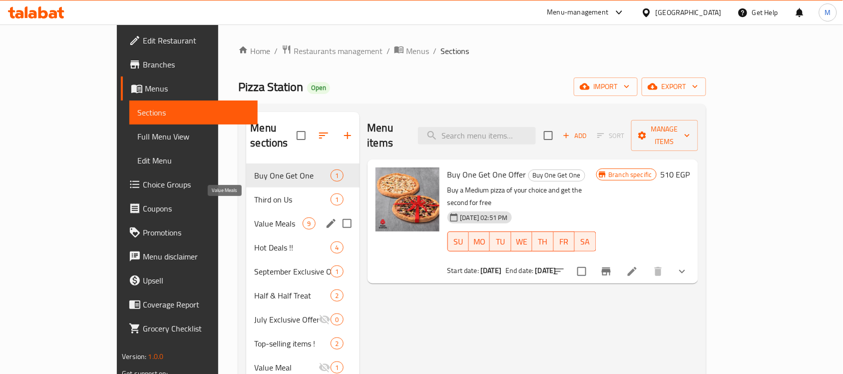
click at [254, 217] on span "Value Meals" at bounding box center [278, 223] width 48 height 12
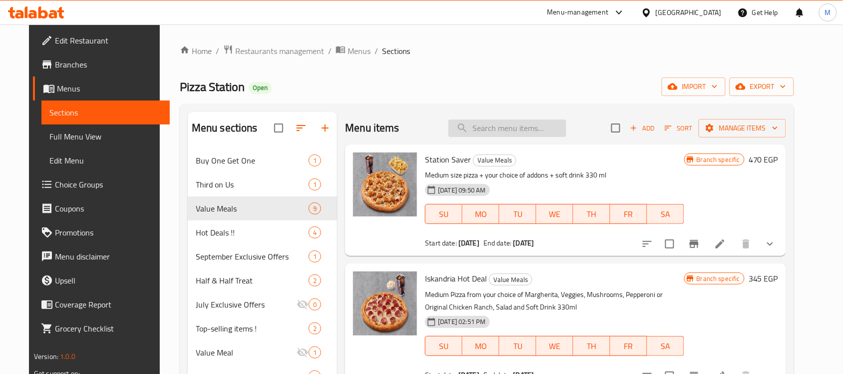
click at [531, 129] on input "search" at bounding box center [508, 127] width 118 height 17
click at [701, 241] on icon "Branch-specific-item" at bounding box center [695, 244] width 12 height 12
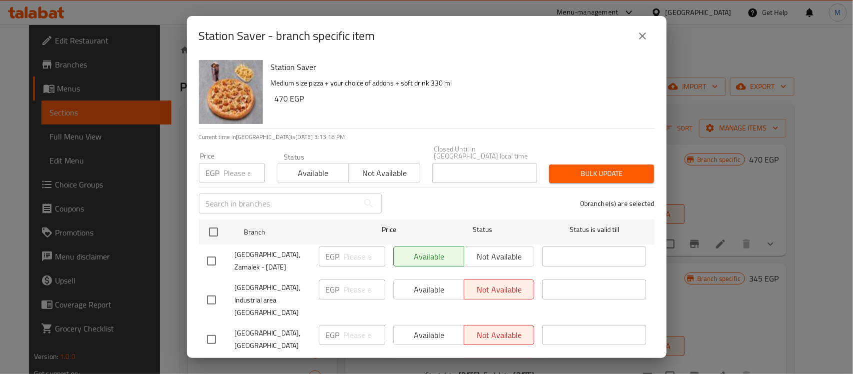
click at [642, 39] on icon "close" at bounding box center [643, 36] width 12 height 12
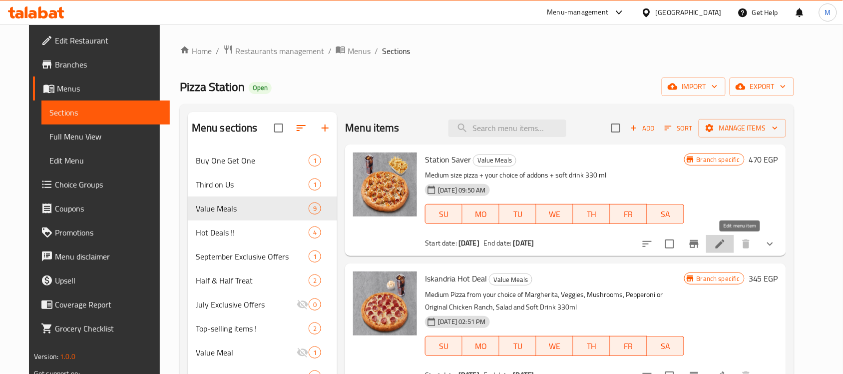
click at [725, 246] on icon at bounding box center [720, 243] width 9 height 9
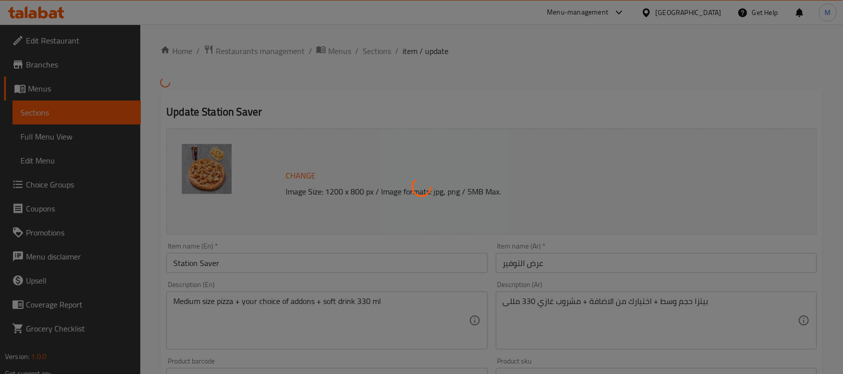
type input "إضافة: (اختياري)"
type input "0"
type input "1"
type input "[PERSON_NAME]"
type input "1"
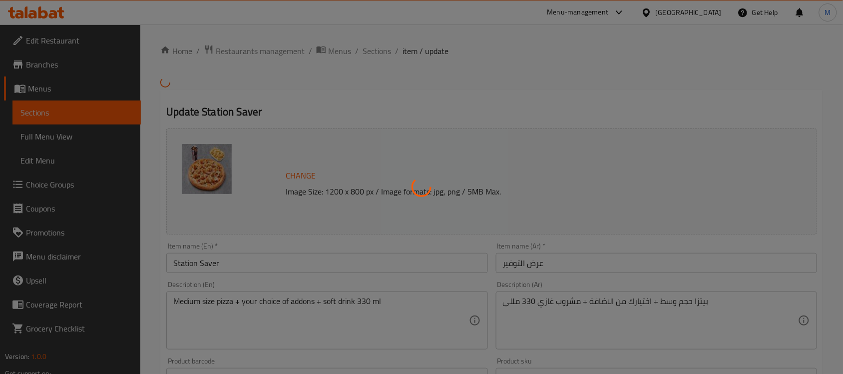
type input "1"
type input "المشروب"
type input "1"
type input "اكسترا للبيتزا الوسط"
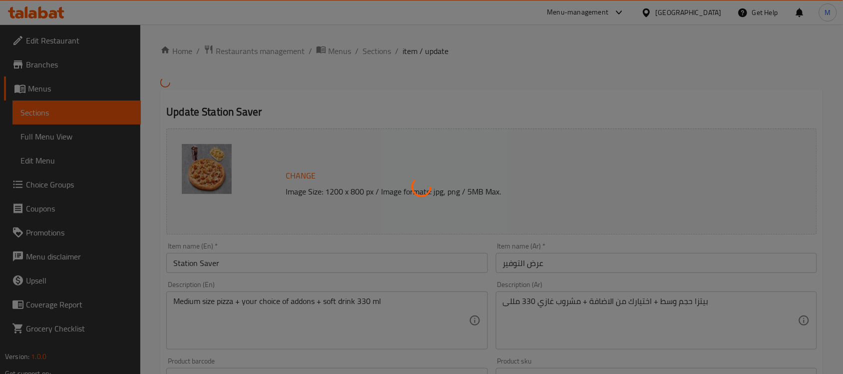
type input "0"
type input "الاطراف"
type input "1"
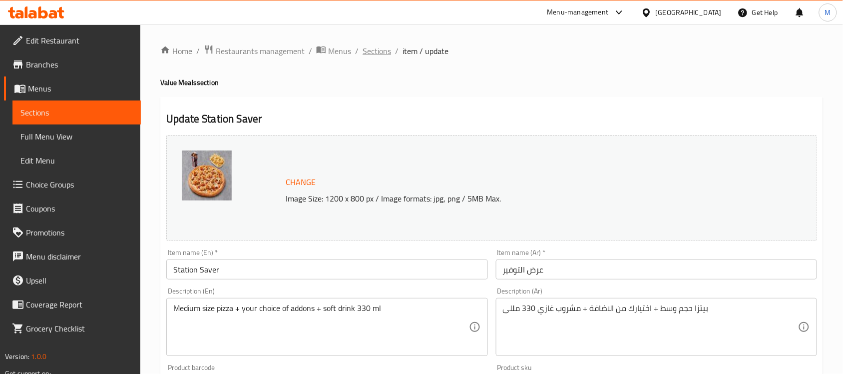
click at [371, 45] on span "Sections" at bounding box center [377, 51] width 28 height 12
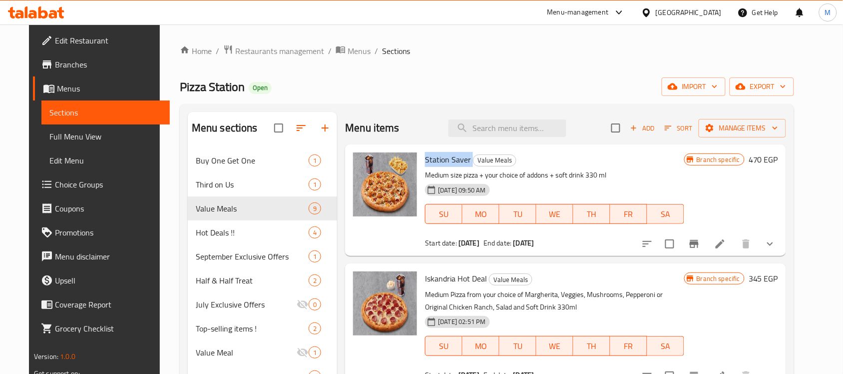
drag, startPoint x: 416, startPoint y: 160, endPoint x: 464, endPoint y: 161, distance: 47.5
click at [464, 161] on div "Station Saver Value Meals Medium size pizza + your choice of addons + soft drin…" at bounding box center [554, 199] width 267 height 103
copy h6 "Station Saver"
click at [55, 64] on span "Branches" at bounding box center [108, 64] width 107 height 12
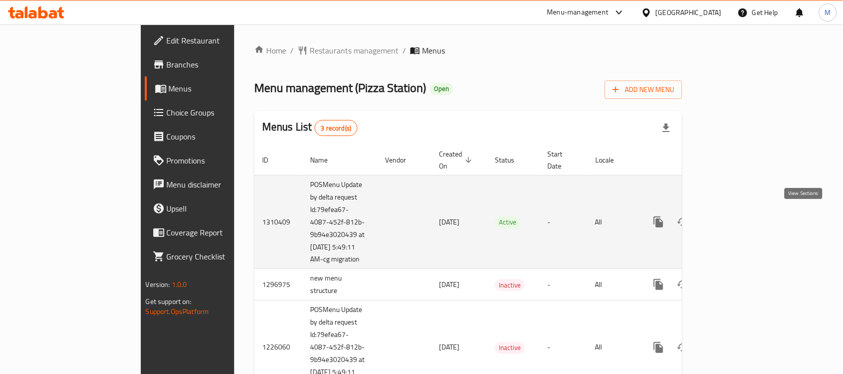
click at [736, 220] on icon "enhanced table" at bounding box center [731, 221] width 9 height 9
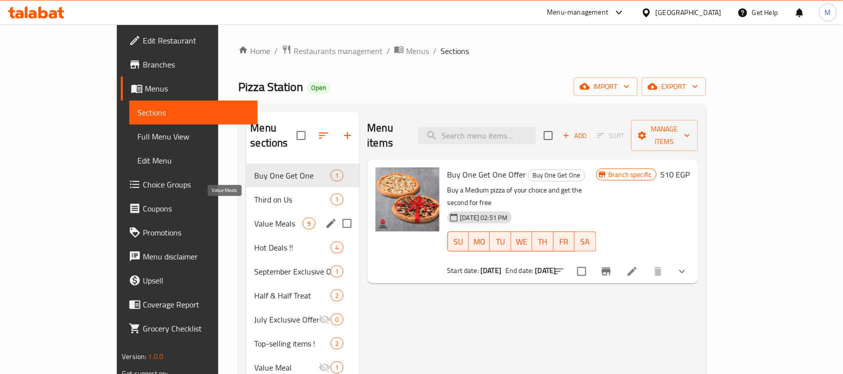
drag, startPoint x: 186, startPoint y: 205, endPoint x: 198, endPoint y: 220, distance: 18.8
click at [254, 217] on span "Value Meals" at bounding box center [278, 223] width 48 height 12
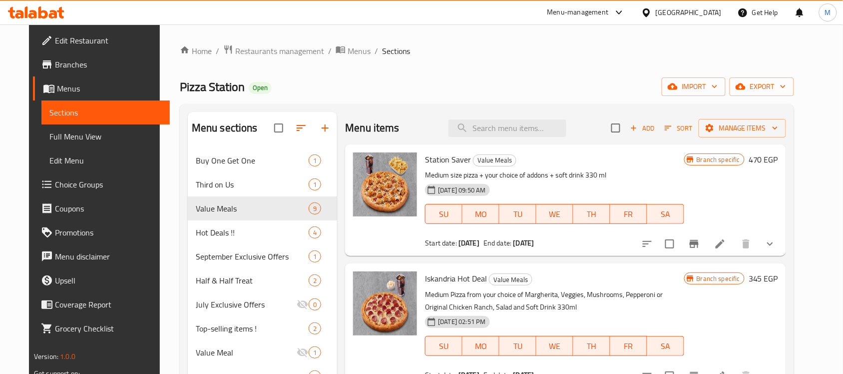
click at [725, 243] on icon at bounding box center [720, 243] width 9 height 9
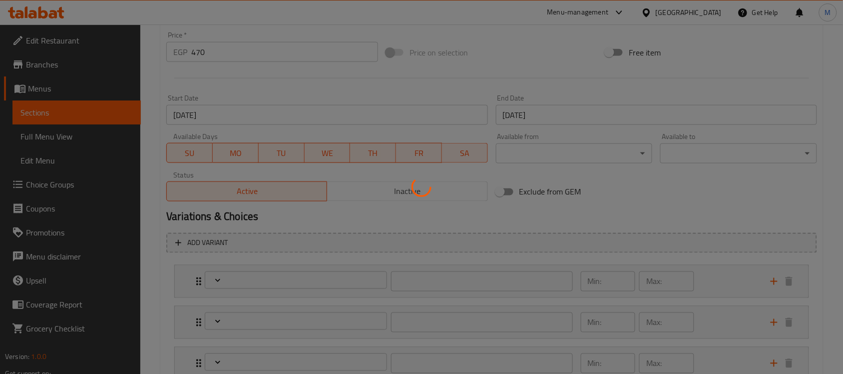
scroll to position [375, 0]
type input "إضافة: (اختياري)"
type input "0"
type input "1"
type input "[PERSON_NAME]"
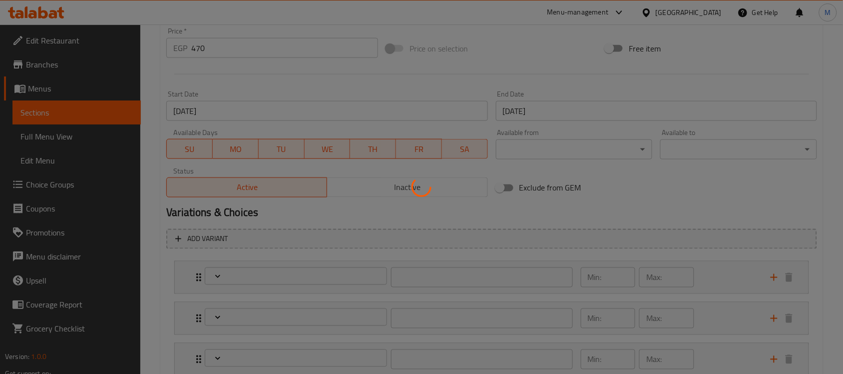
type input "1"
type input "المشروب"
type input "1"
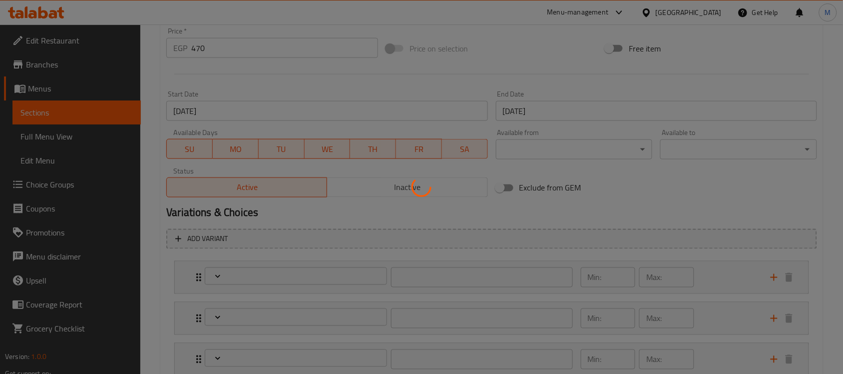
type input "اكسترا للبيتزا الوسط"
type input "0"
type input "الاطراف"
type input "1"
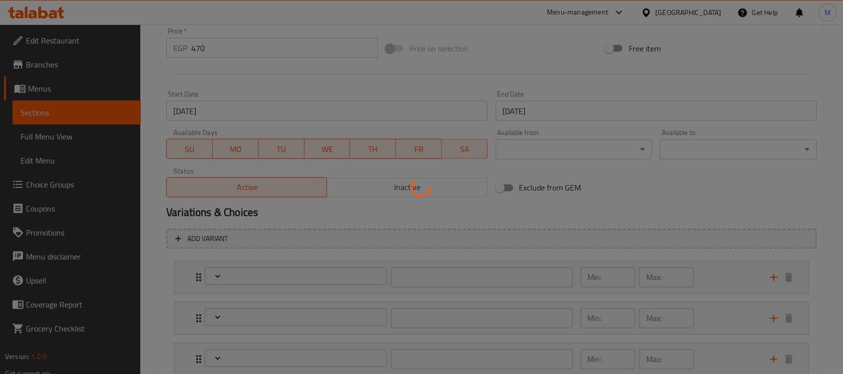
type input "1"
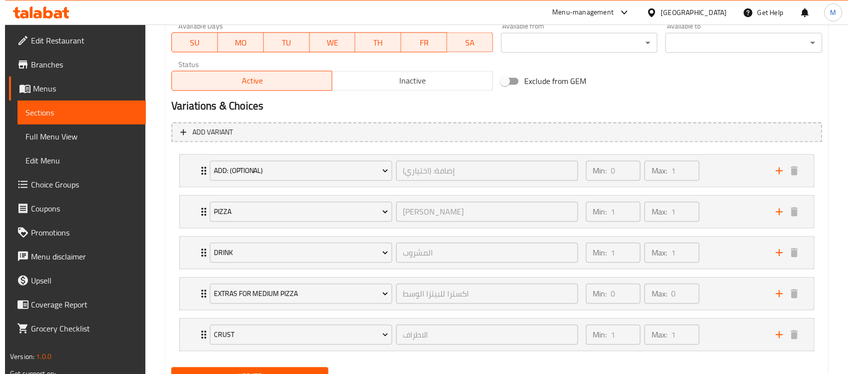
scroll to position [403, 0]
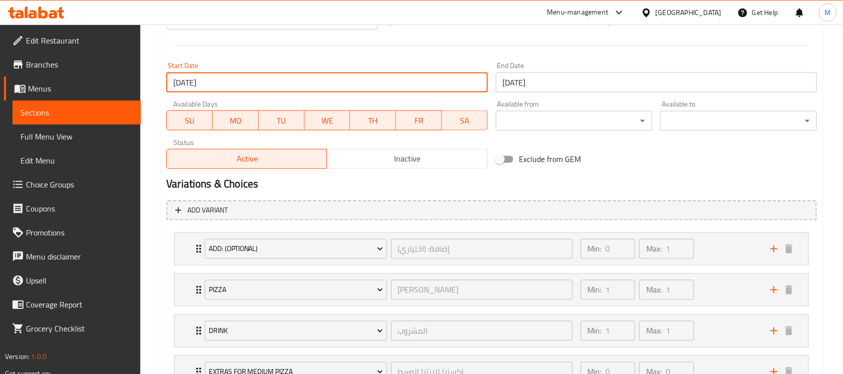
click at [326, 83] on input "[DATE]" at bounding box center [326, 82] width 321 height 20
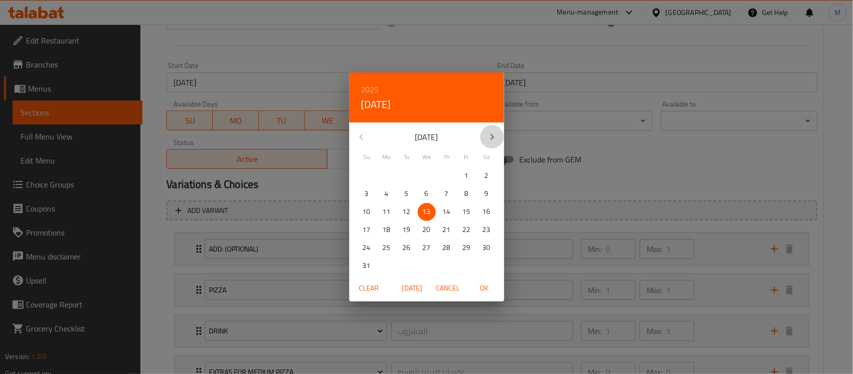
click at [496, 140] on icon "button" at bounding box center [492, 137] width 12 height 12
click at [481, 283] on span "OK" at bounding box center [484, 288] width 24 height 12
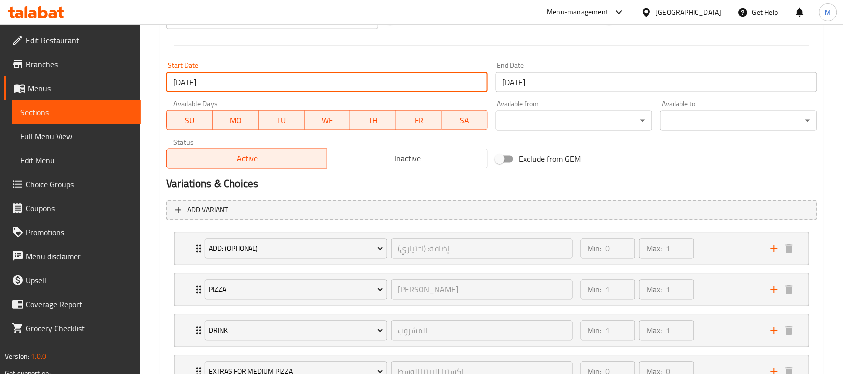
click at [297, 83] on input "[DATE]" at bounding box center [326, 82] width 321 height 20
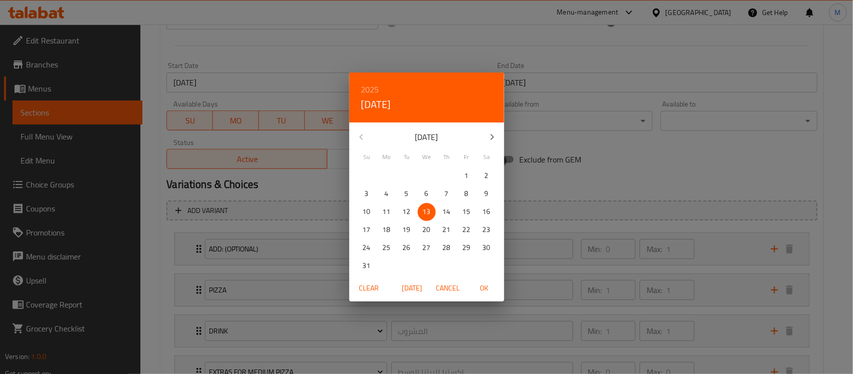
click at [491, 141] on icon "button" at bounding box center [492, 137] width 12 height 12
click at [425, 172] on p "1" at bounding box center [427, 175] width 4 height 12
drag, startPoint x: 486, startPoint y: 286, endPoint x: 476, endPoint y: 282, distance: 11.2
click at [481, 285] on span "OK" at bounding box center [484, 288] width 24 height 12
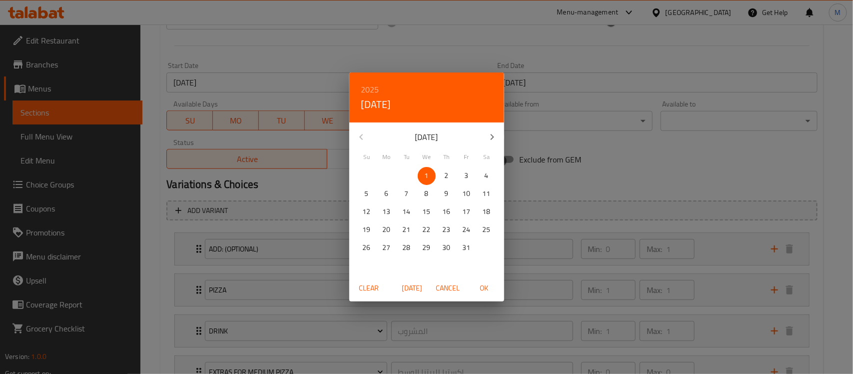
type input "[DATE]"
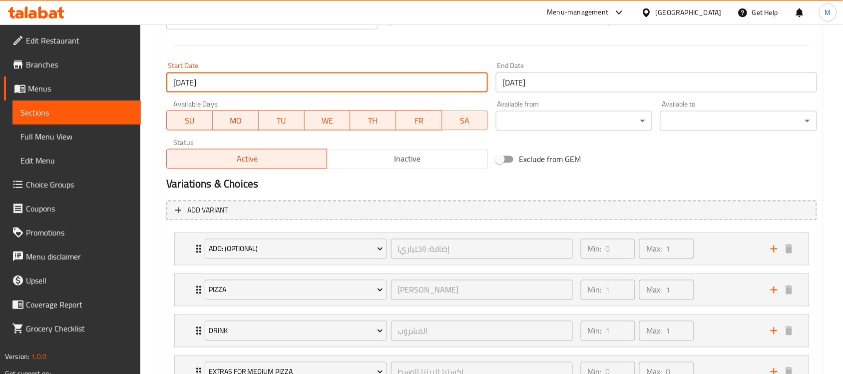
click at [600, 78] on input "[DATE]" at bounding box center [656, 82] width 321 height 20
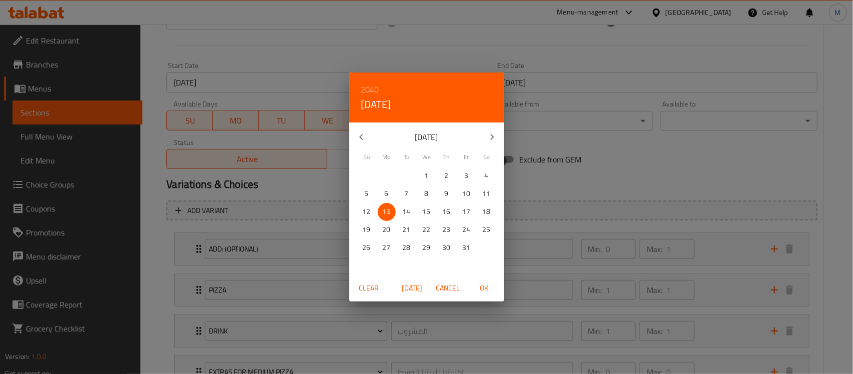
click at [493, 138] on icon "button" at bounding box center [492, 137] width 12 height 12
click at [388, 179] on p "1" at bounding box center [387, 175] width 4 height 12
click at [487, 290] on span "OK" at bounding box center [484, 288] width 24 height 12
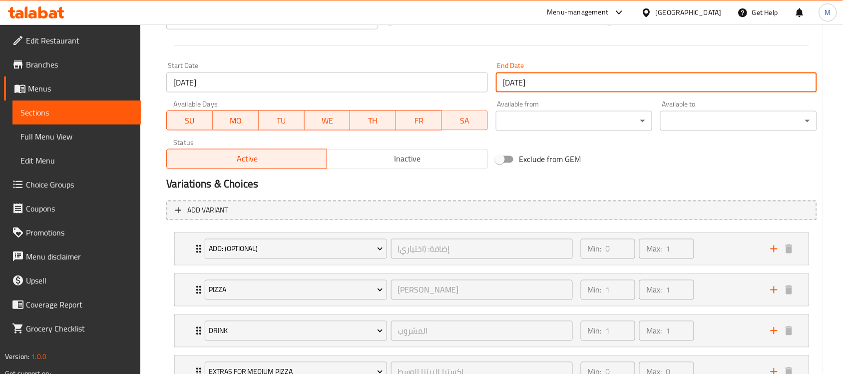
click at [559, 82] on input "[DATE]" at bounding box center [656, 82] width 321 height 20
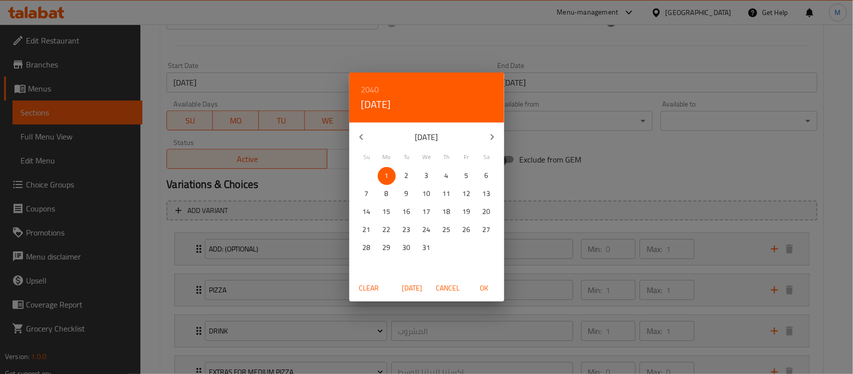
click at [368, 134] on button "button" at bounding box center [361, 137] width 24 height 24
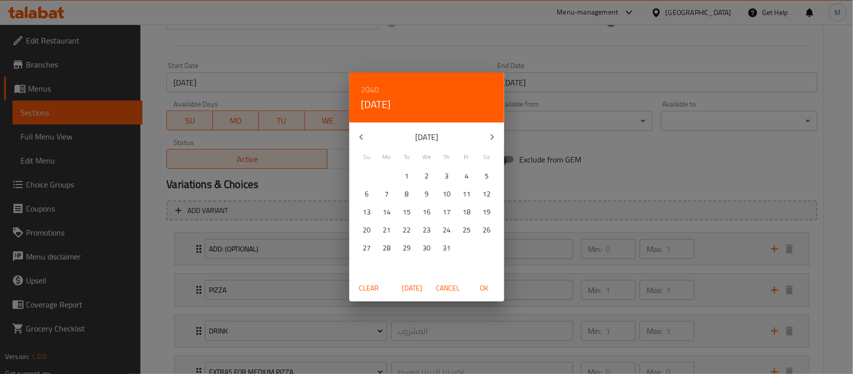
click at [368, 134] on button "button" at bounding box center [361, 137] width 24 height 24
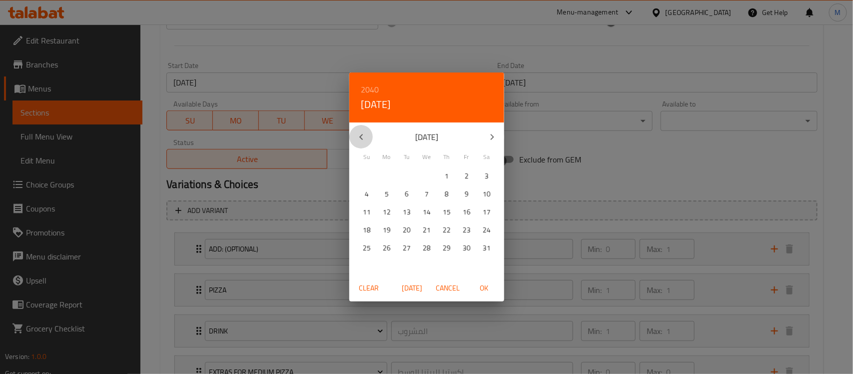
click at [368, 134] on button "button" at bounding box center [361, 137] width 24 height 24
click at [371, 88] on h6 "2040" at bounding box center [370, 89] width 18 height 14
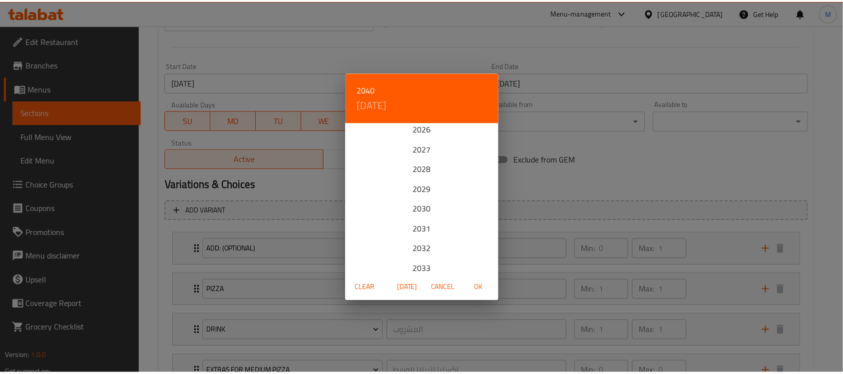
scroll to position [0, 0]
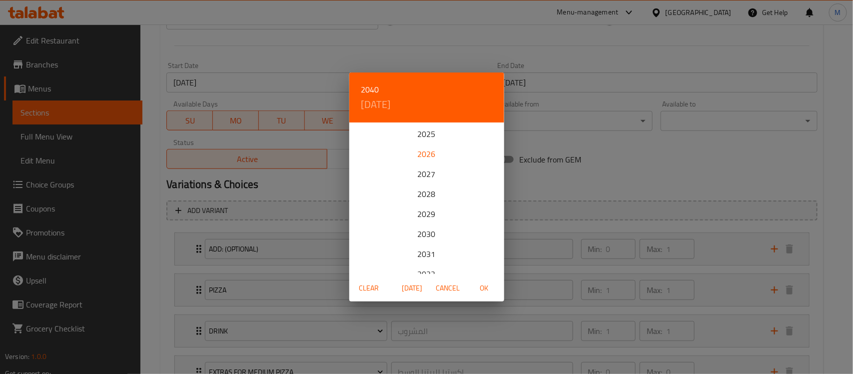
click at [421, 153] on div "2026" at bounding box center [426, 154] width 155 height 20
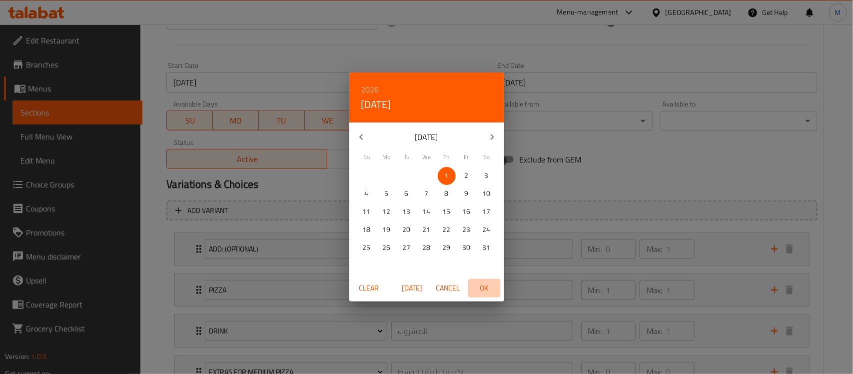
click at [487, 290] on span "OK" at bounding box center [484, 288] width 24 height 12
type input "[DATE]"
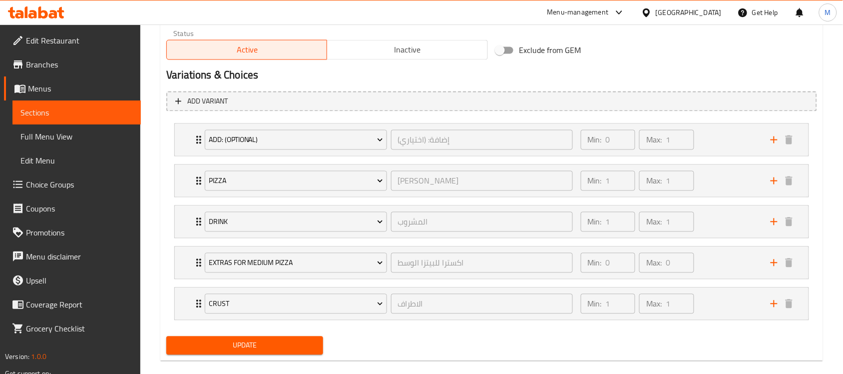
scroll to position [528, 0]
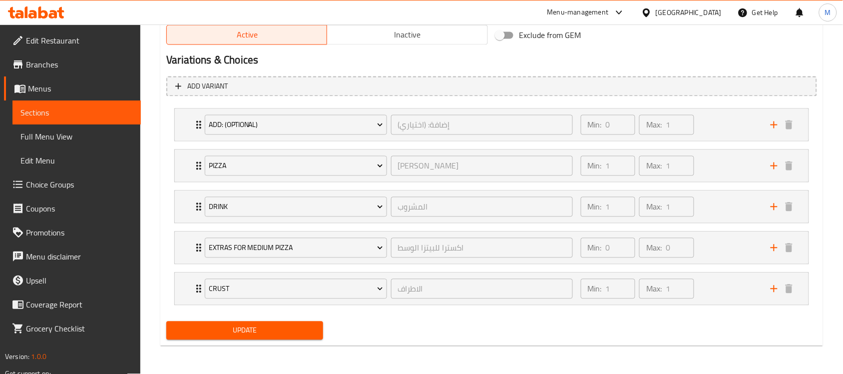
click at [179, 331] on span "Update" at bounding box center [244, 330] width 141 height 12
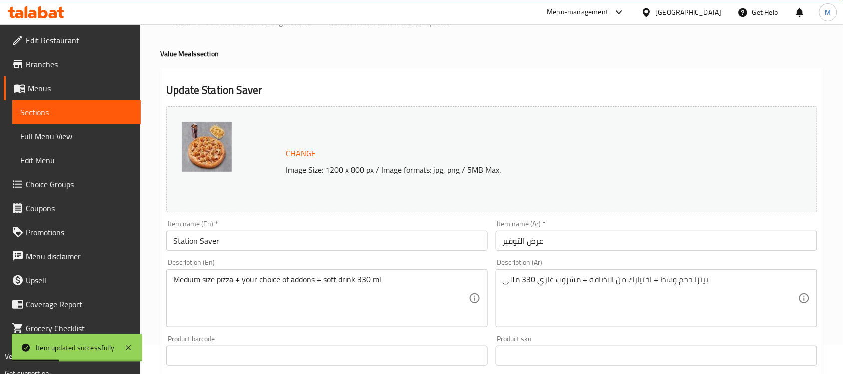
scroll to position [0, 0]
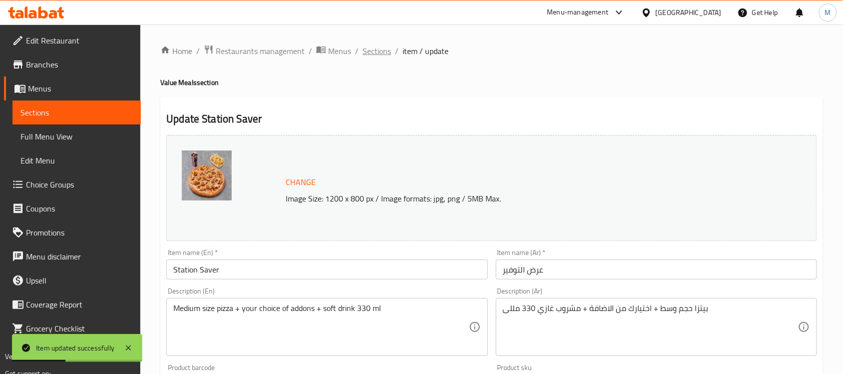
click at [383, 53] on span "Sections" at bounding box center [377, 51] width 28 height 12
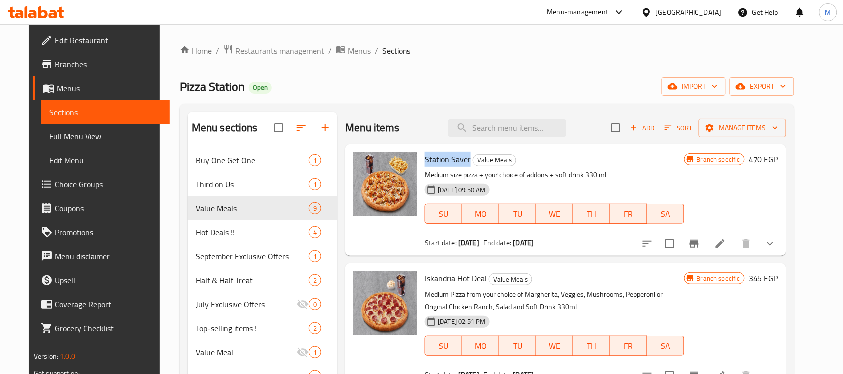
drag, startPoint x: 416, startPoint y: 156, endPoint x: 462, endPoint y: 163, distance: 46.4
click at [462, 163] on div "Station Saver Value Meals Medium size pizza + your choice of addons + soft drin…" at bounding box center [554, 199] width 267 height 103
copy span "Station Saver"
click at [96, 131] on span "Full Menu View" at bounding box center [105, 136] width 112 height 12
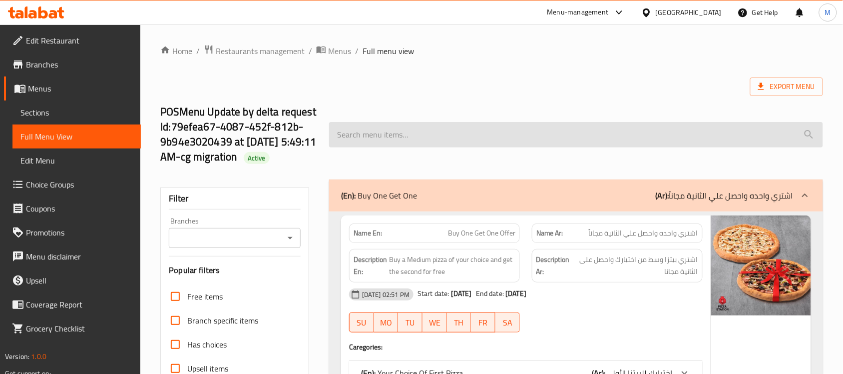
click at [496, 140] on input "search" at bounding box center [576, 134] width 494 height 25
paste input "Station Saver"
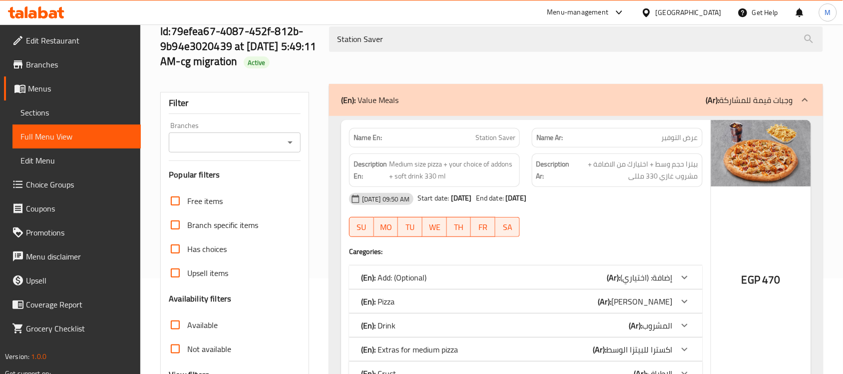
scroll to position [125, 0]
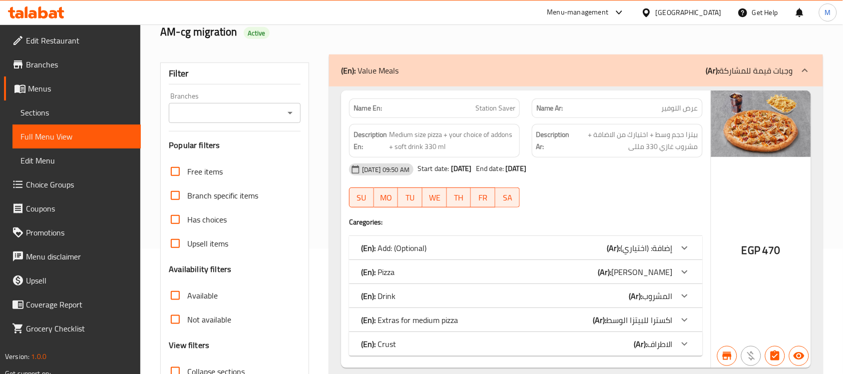
type input "Station Saver"
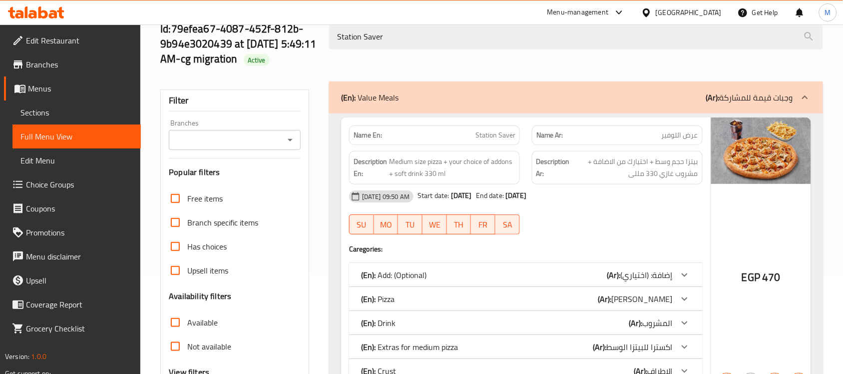
scroll to position [0, 0]
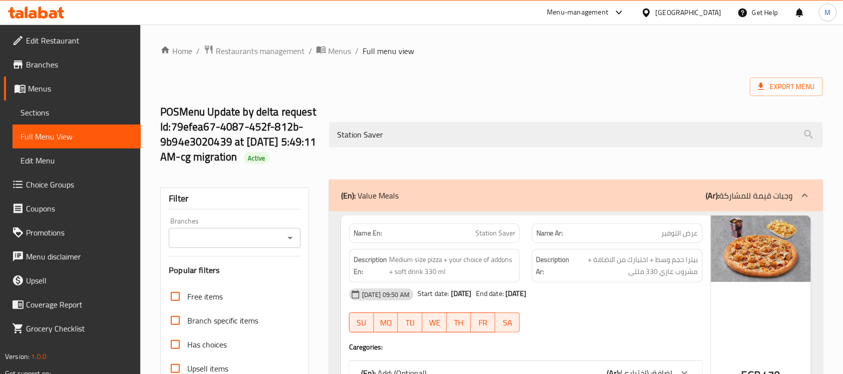
click at [56, 91] on span "Menus" at bounding box center [80, 88] width 105 height 12
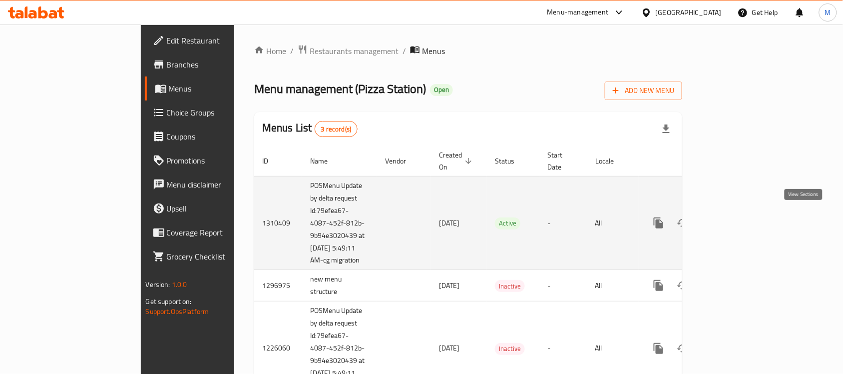
click at [736, 223] on icon "enhanced table" at bounding box center [731, 222] width 9 height 9
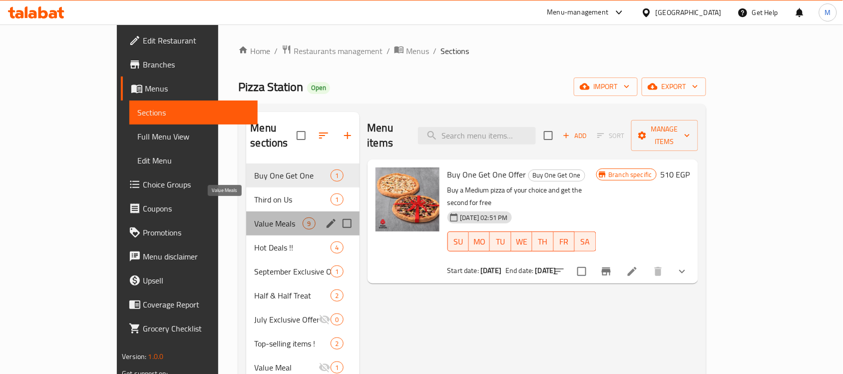
click at [254, 217] on span "Value Meals" at bounding box center [278, 223] width 48 height 12
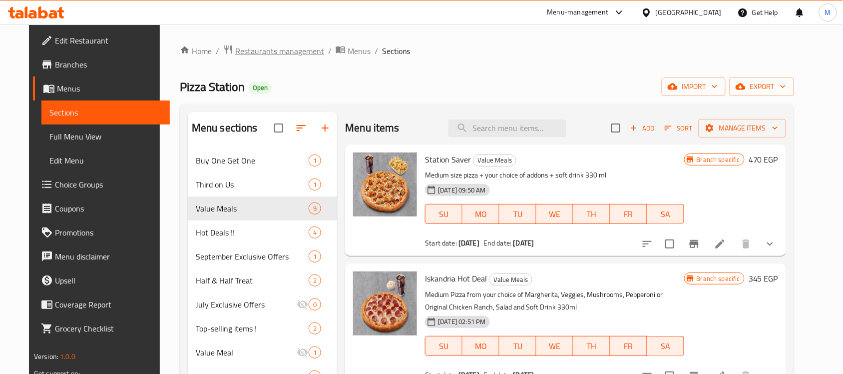
click at [268, 55] on span "Restaurants management" at bounding box center [279, 51] width 89 height 12
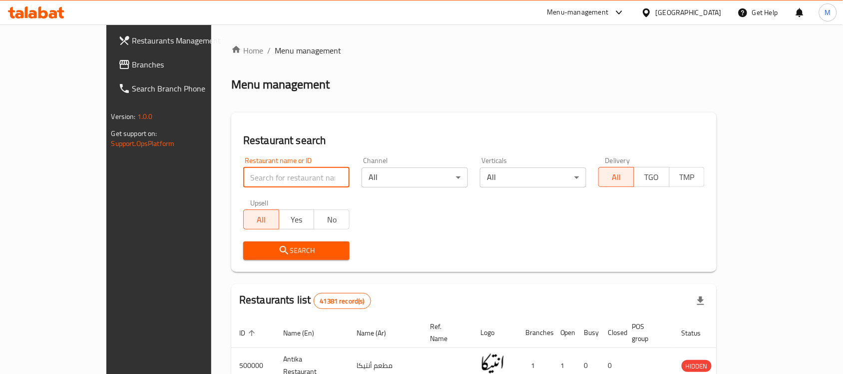
click at [243, 173] on input "search" at bounding box center [296, 177] width 106 height 20
paste input "675073"
type input "675073"
click button "Search" at bounding box center [296, 250] width 106 height 18
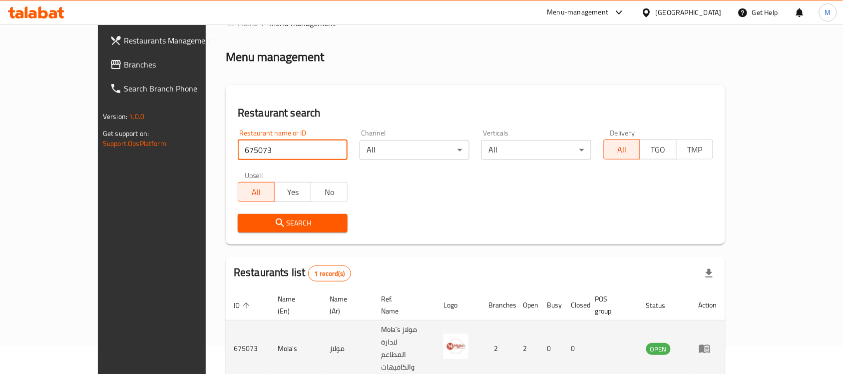
scroll to position [52, 0]
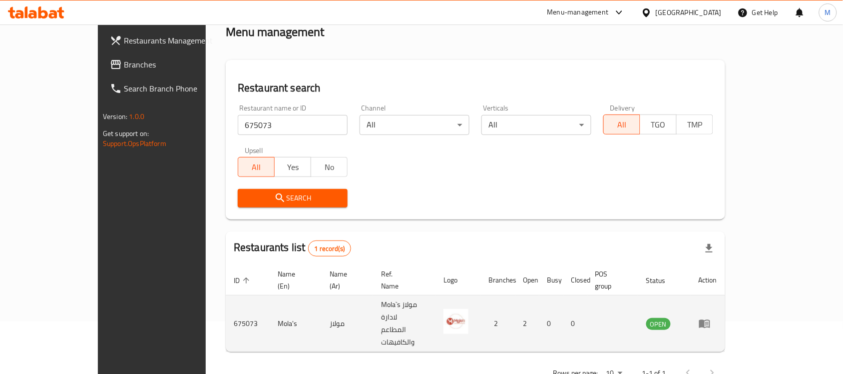
click at [270, 307] on td "Mola's" at bounding box center [296, 323] width 52 height 56
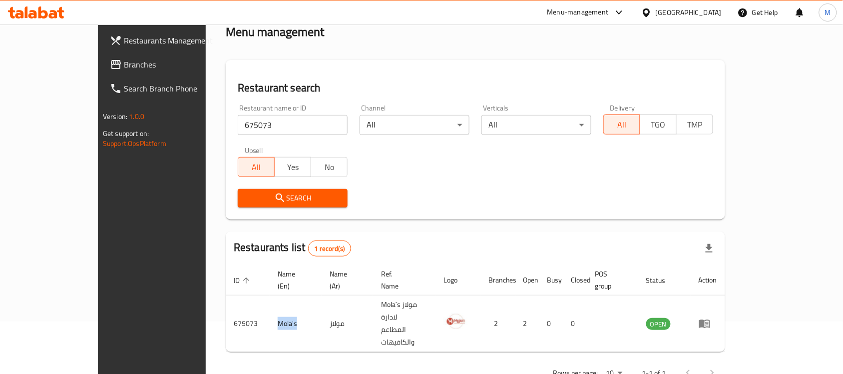
copy td "Mola's"
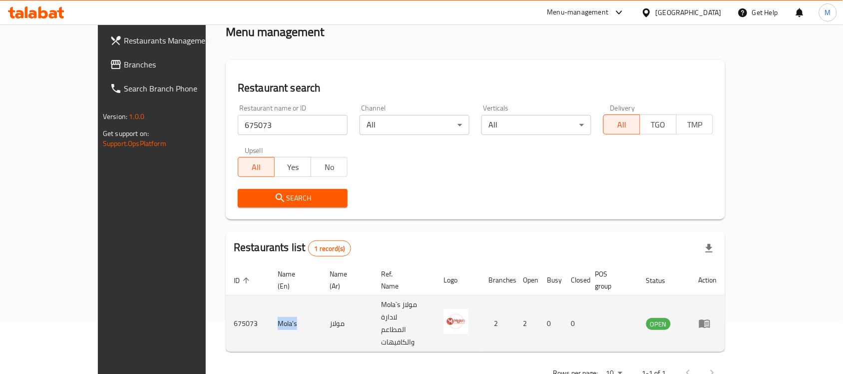
click at [711, 320] on icon "enhanced table" at bounding box center [705, 324] width 11 height 8
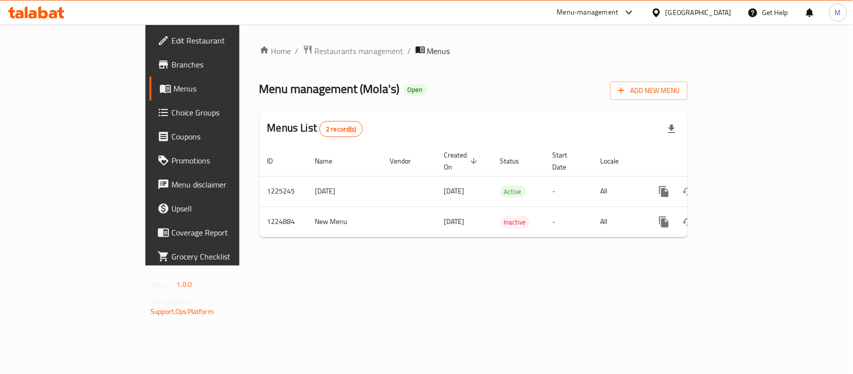
click at [171, 64] on span "Branches" at bounding box center [225, 64] width 108 height 12
